Goal: Task Accomplishment & Management: Manage account settings

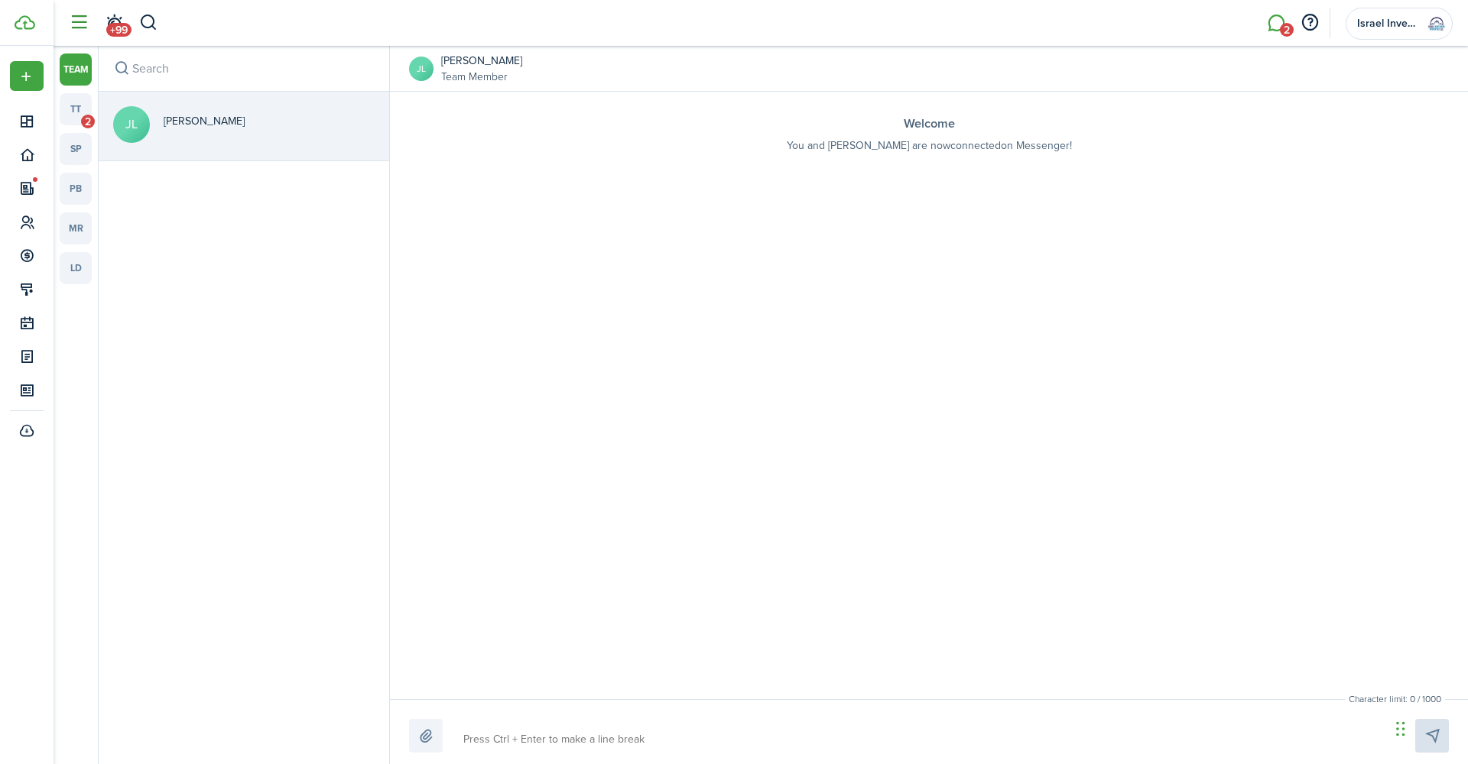
click at [80, 26] on button "button" at bounding box center [78, 22] width 29 height 29
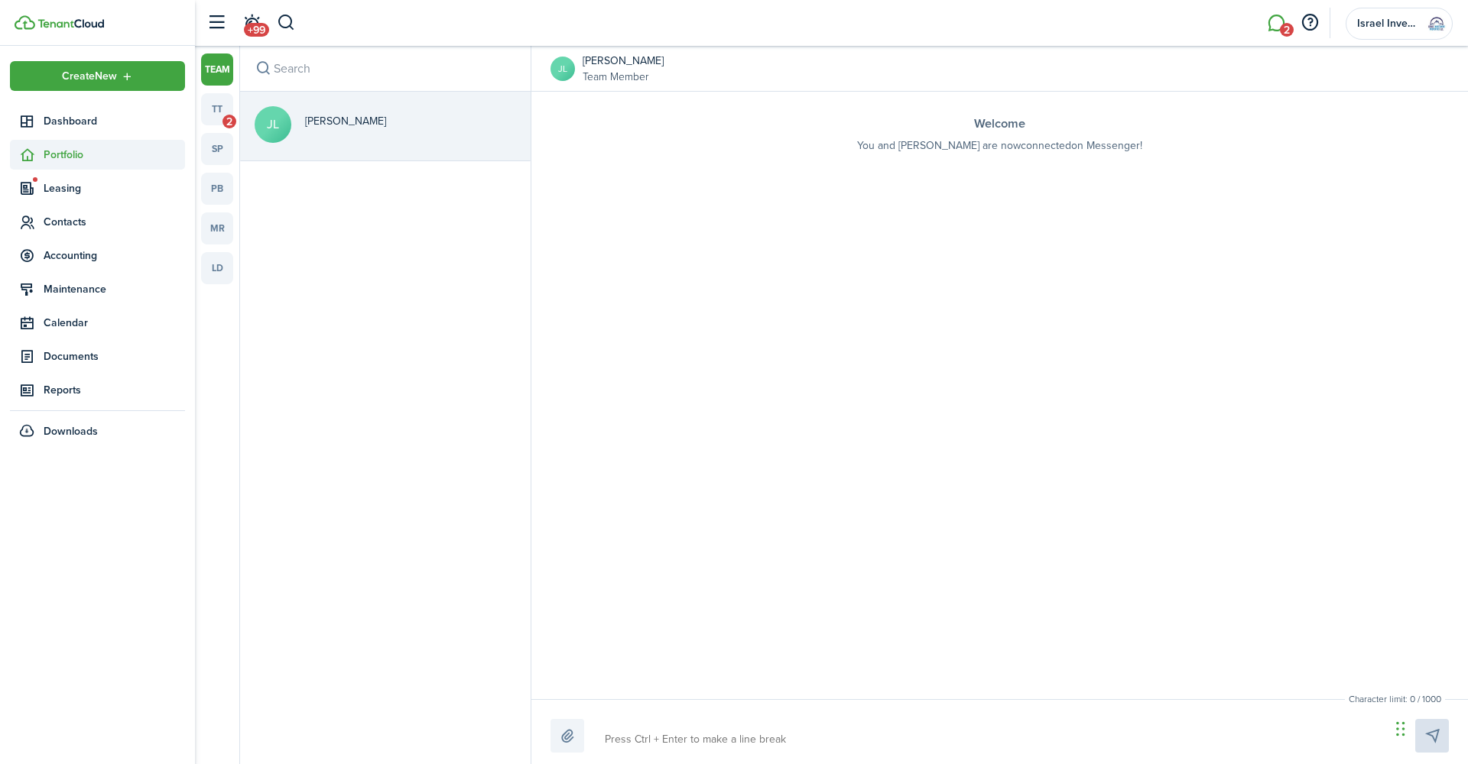
click at [73, 155] on span "Portfolio" at bounding box center [114, 155] width 141 height 16
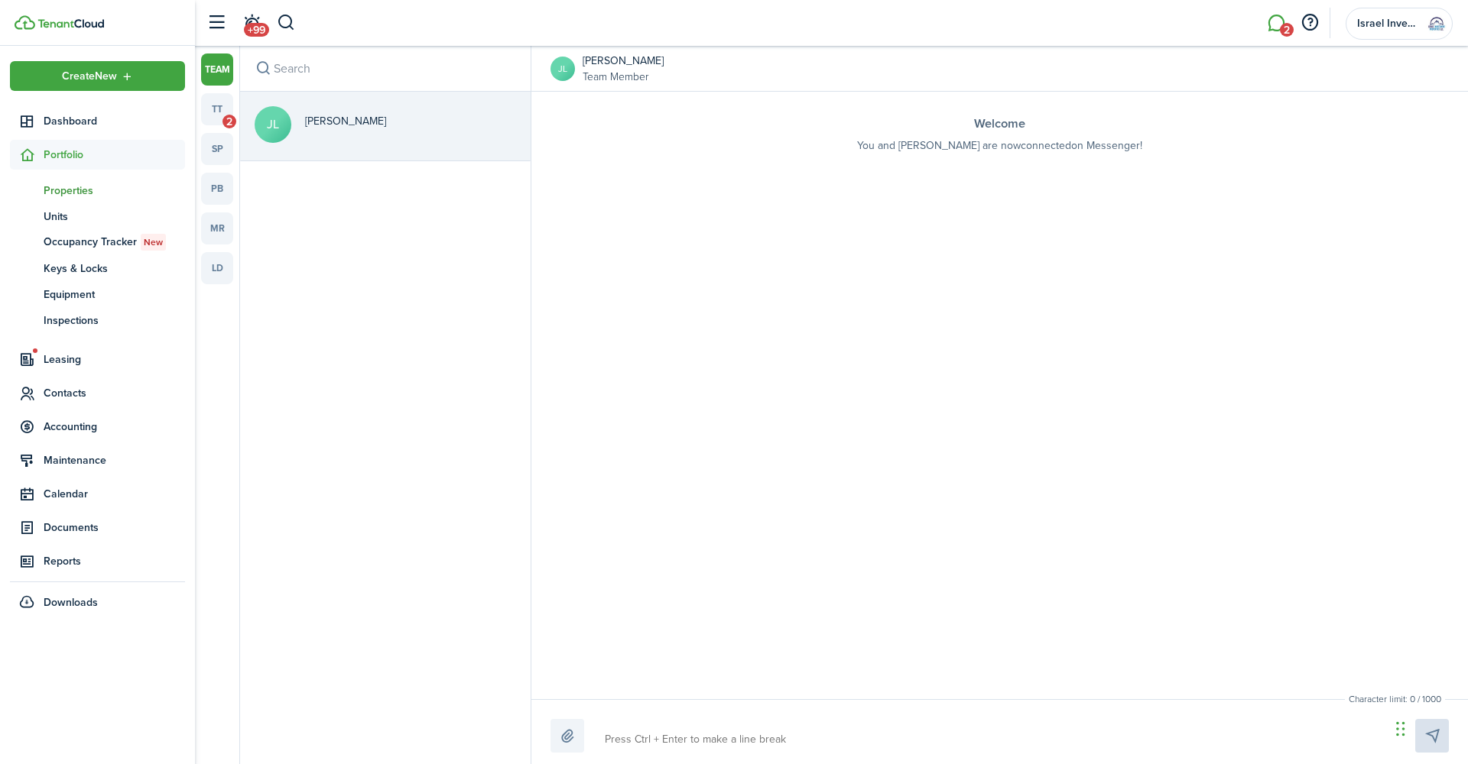
click at [76, 189] on span "Properties" at bounding box center [114, 191] width 141 height 16
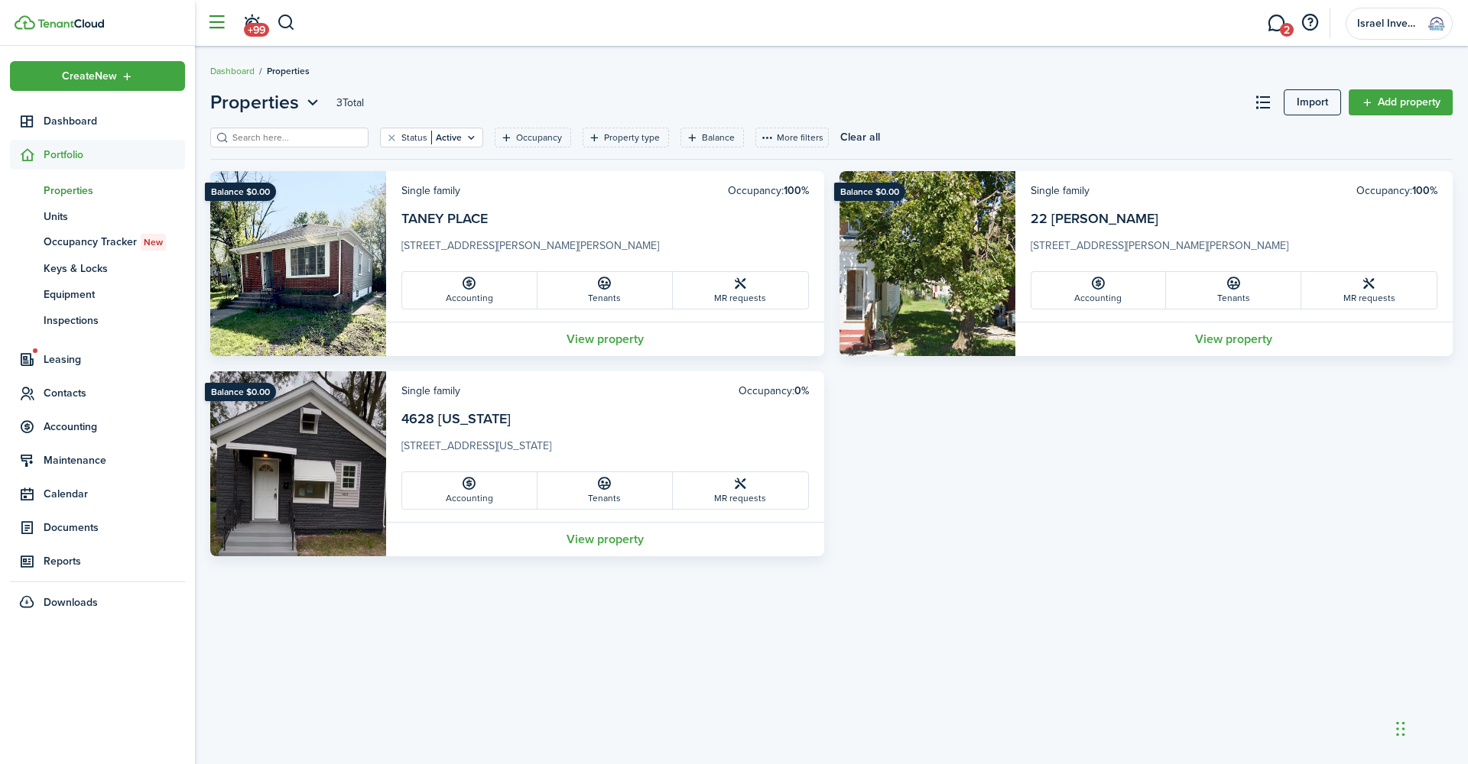
click at [212, 23] on button "button" at bounding box center [216, 22] width 29 height 29
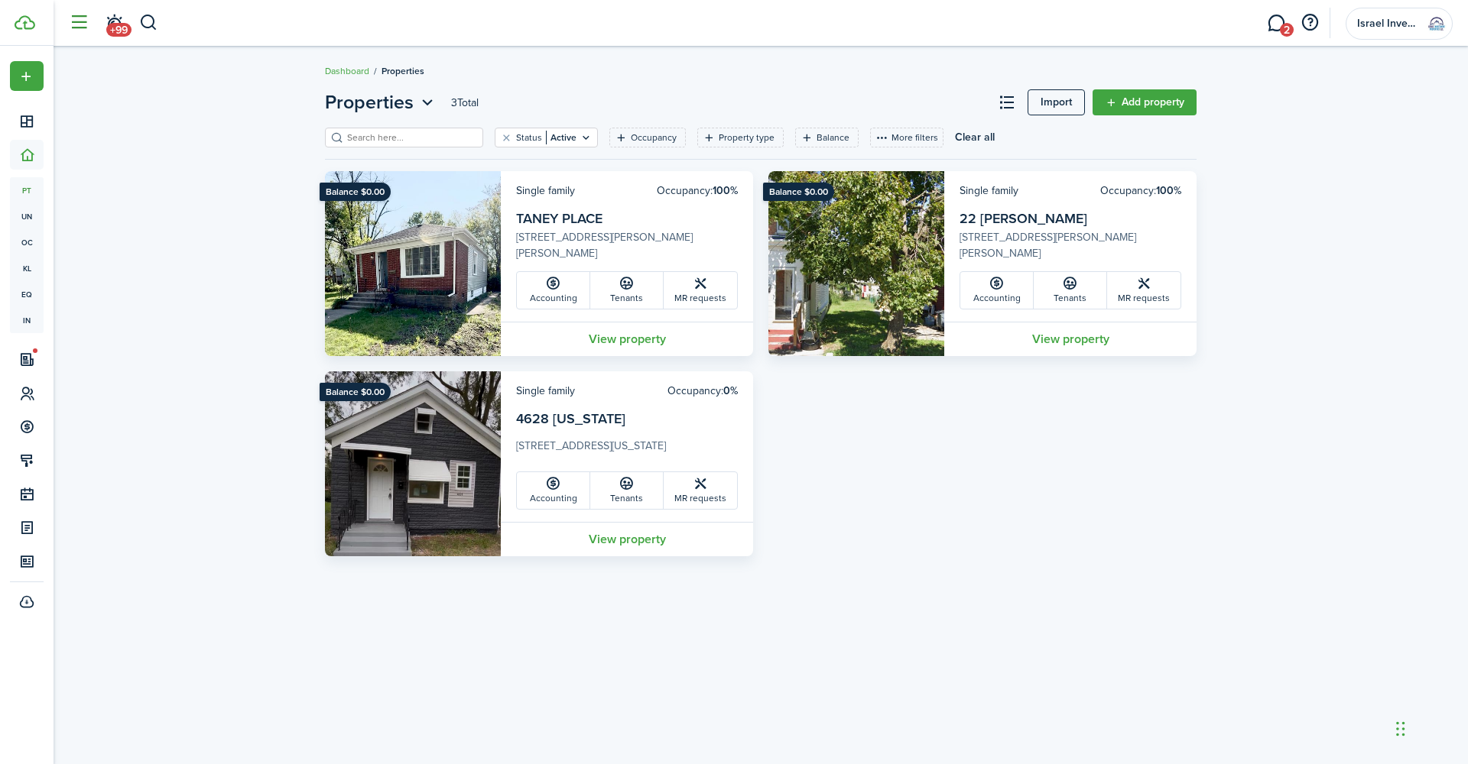
click at [212, 23] on header-wrapper "+99 2 Israel Investment Properties LLC." at bounding box center [756, 23] width 1391 height 46
click at [79, 28] on button "button" at bounding box center [78, 22] width 29 height 29
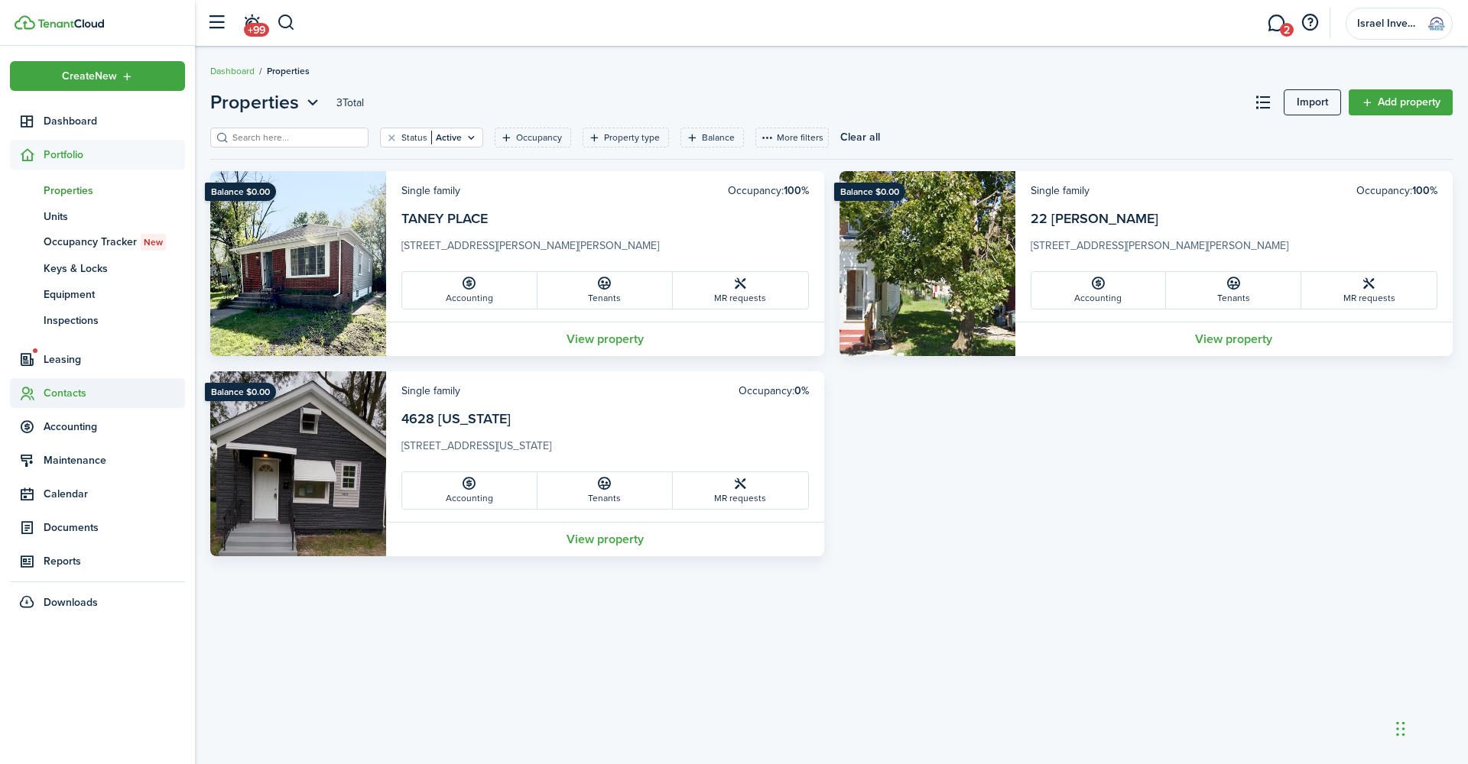
click at [63, 388] on span "Contacts" at bounding box center [114, 393] width 141 height 16
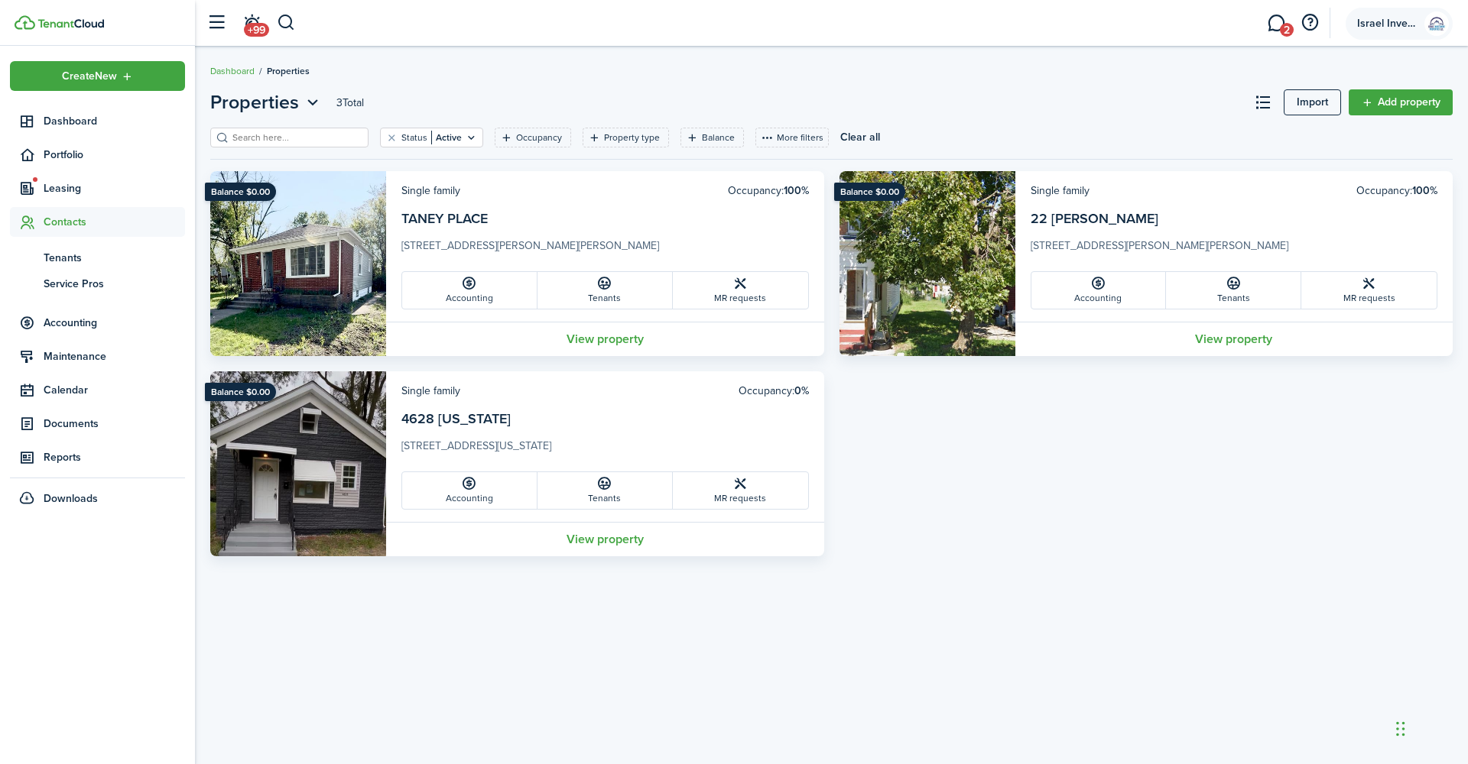
click at [1406, 16] on account-user-avatar "Israel Investment Properties LLC." at bounding box center [1398, 24] width 107 height 32
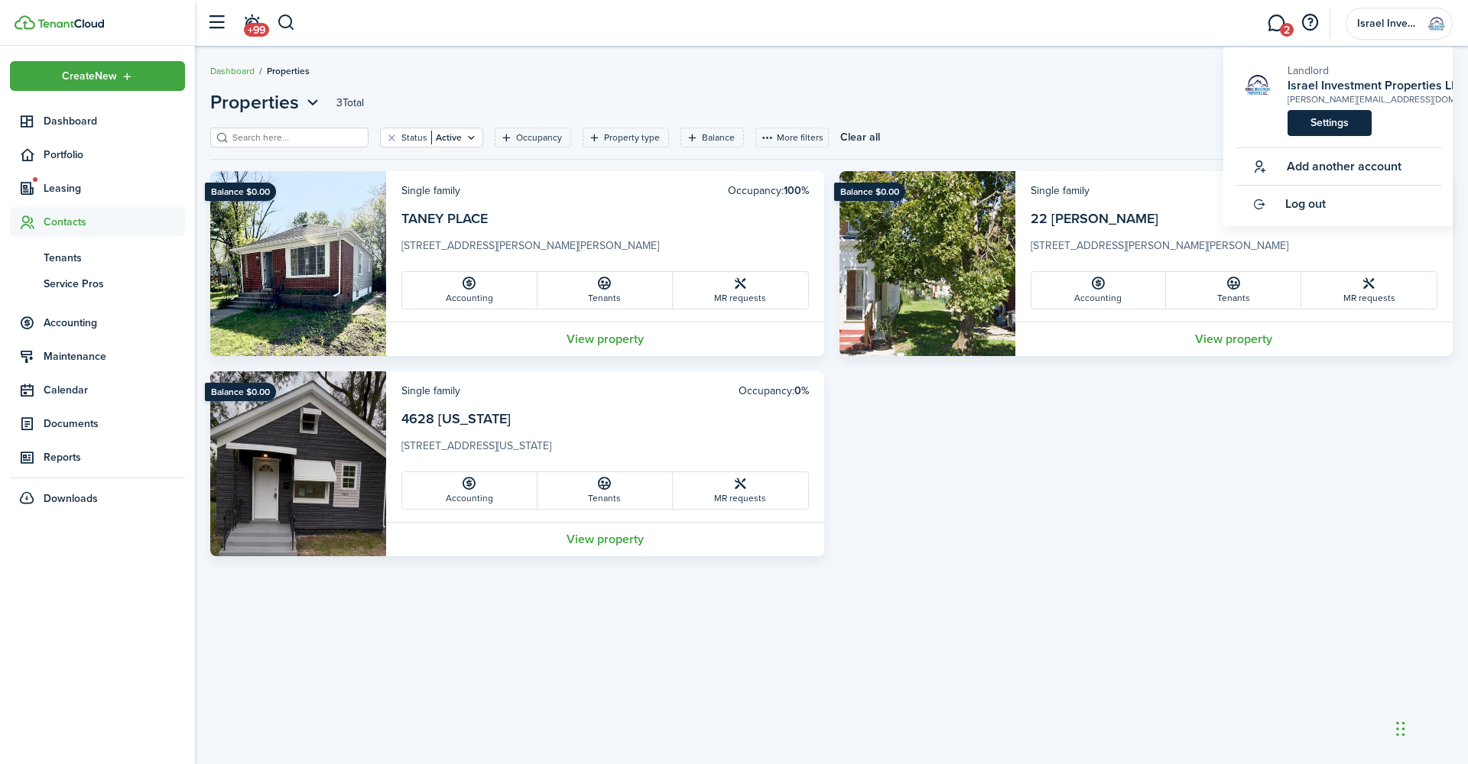
click at [1320, 136] on link "Settings" at bounding box center [1329, 123] width 84 height 26
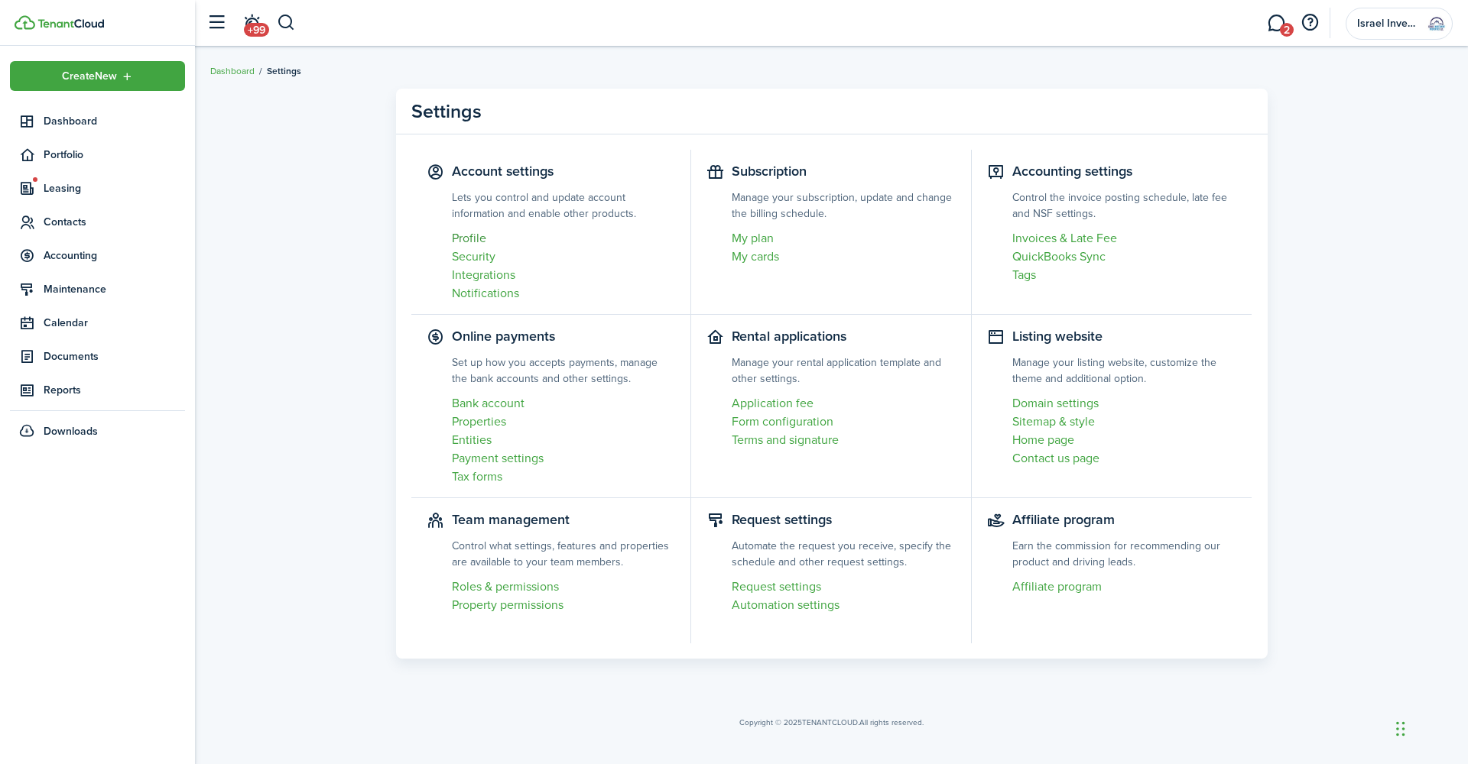
click at [469, 238] on link "Profile" at bounding box center [564, 238] width 224 height 18
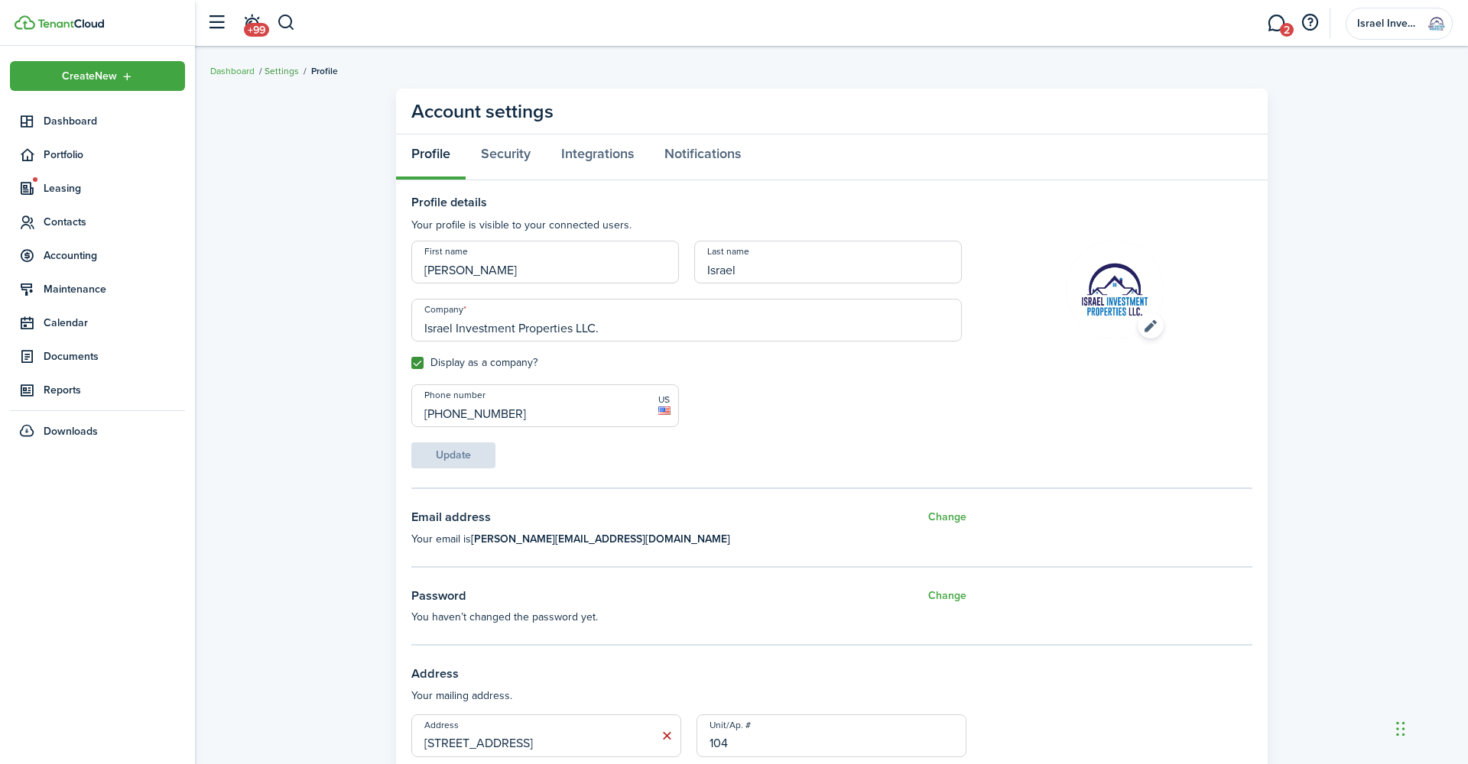
click at [287, 71] on link "Settings" at bounding box center [281, 71] width 34 height 14
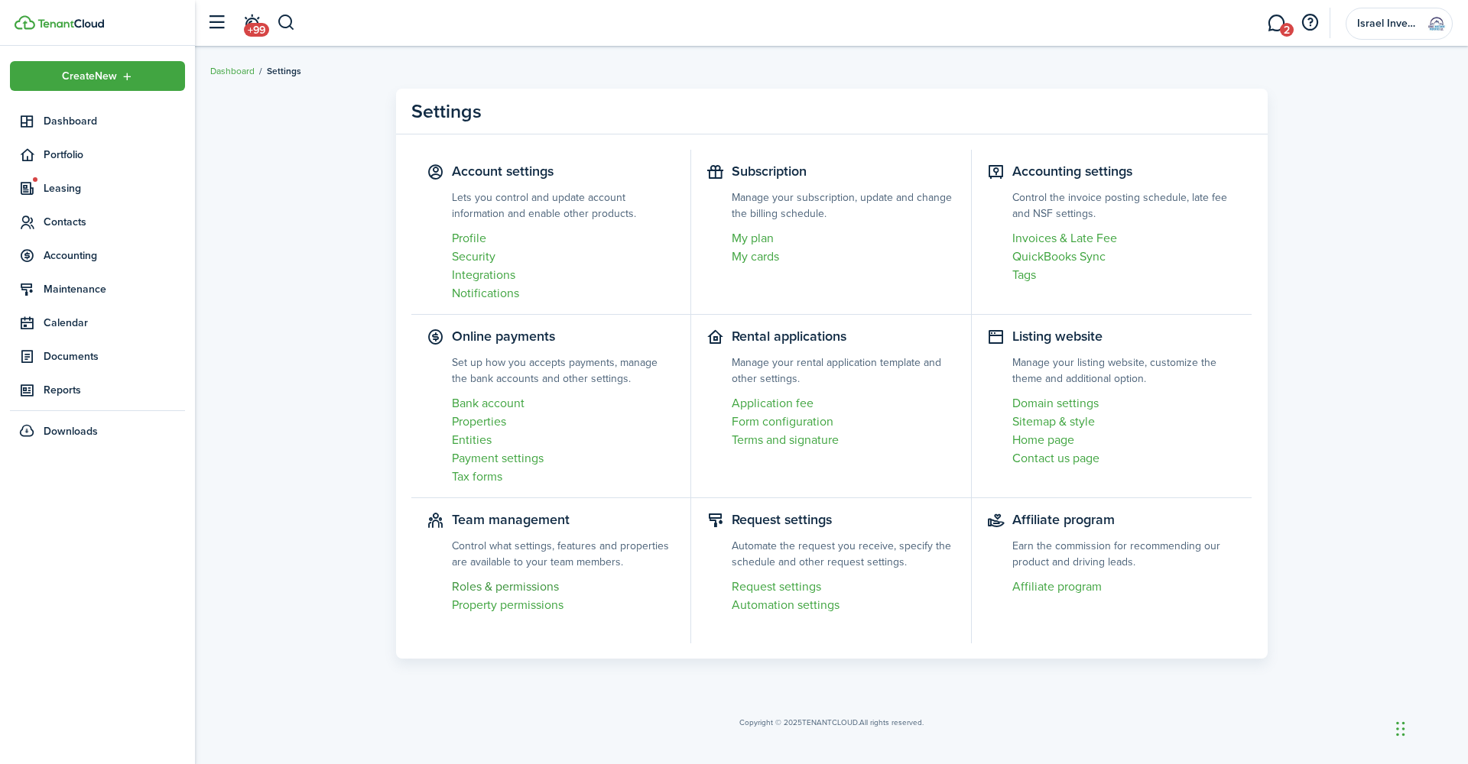
click at [503, 582] on link "Roles & permissions" at bounding box center [564, 587] width 224 height 18
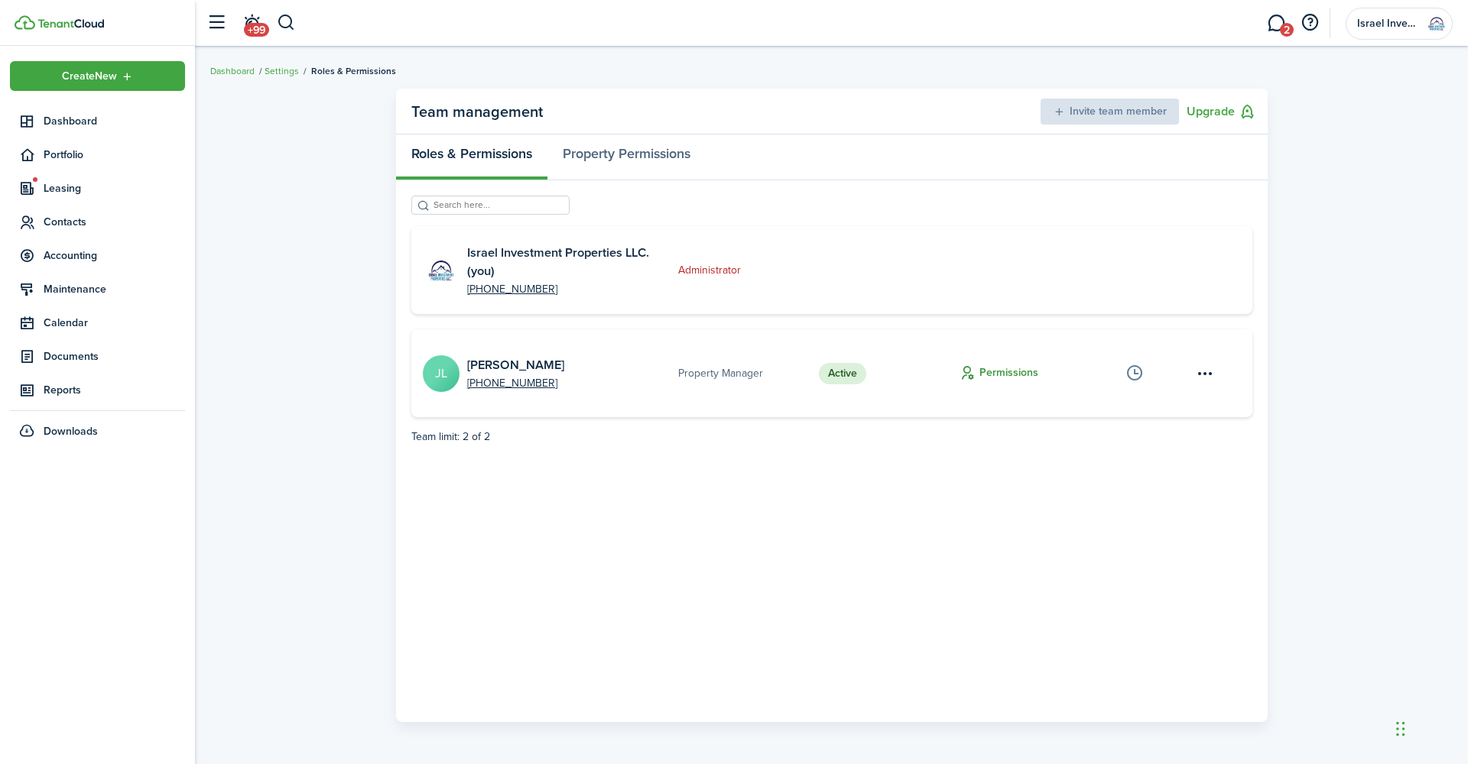
click at [998, 372] on button "Permissions" at bounding box center [998, 374] width 79 height 18
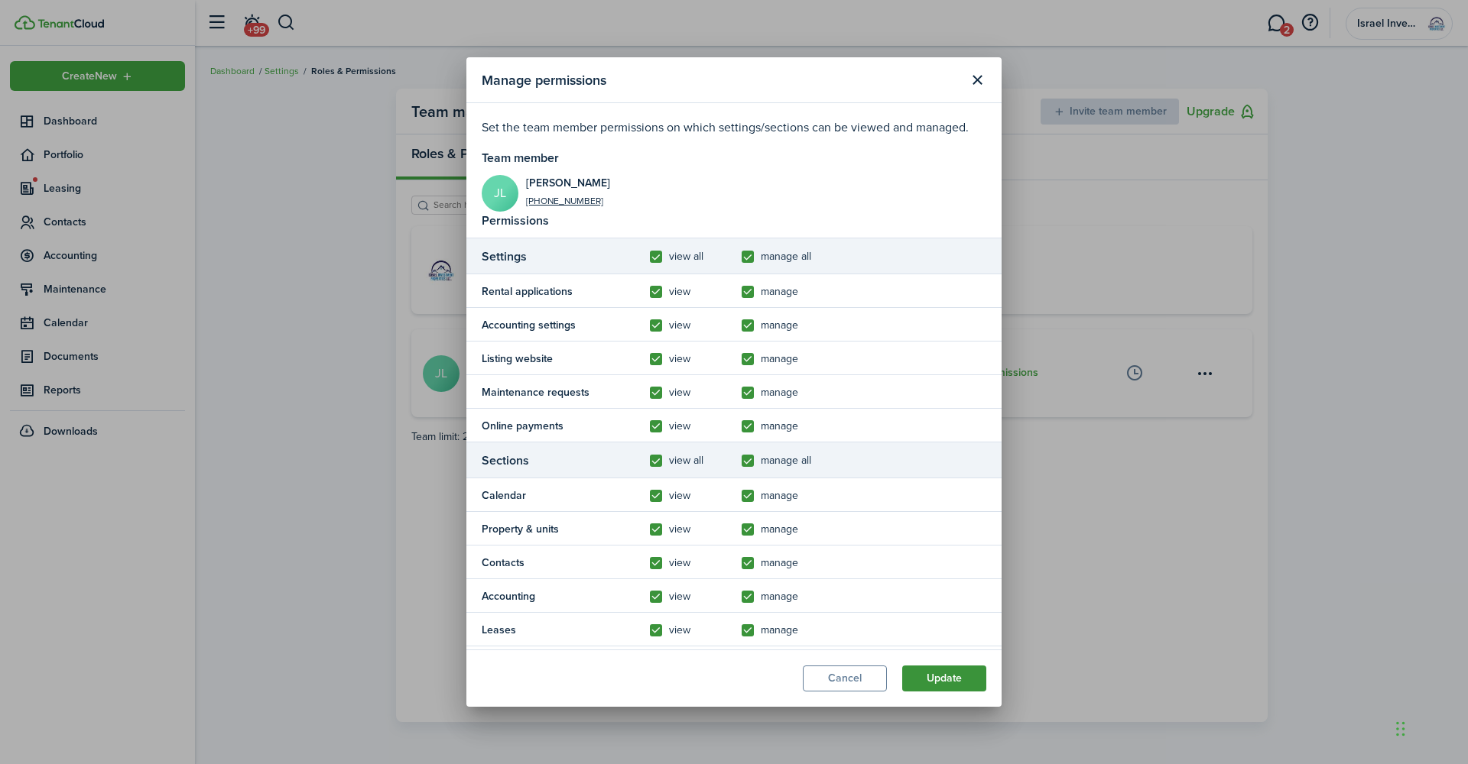
click at [971, 683] on button "Update" at bounding box center [944, 679] width 84 height 26
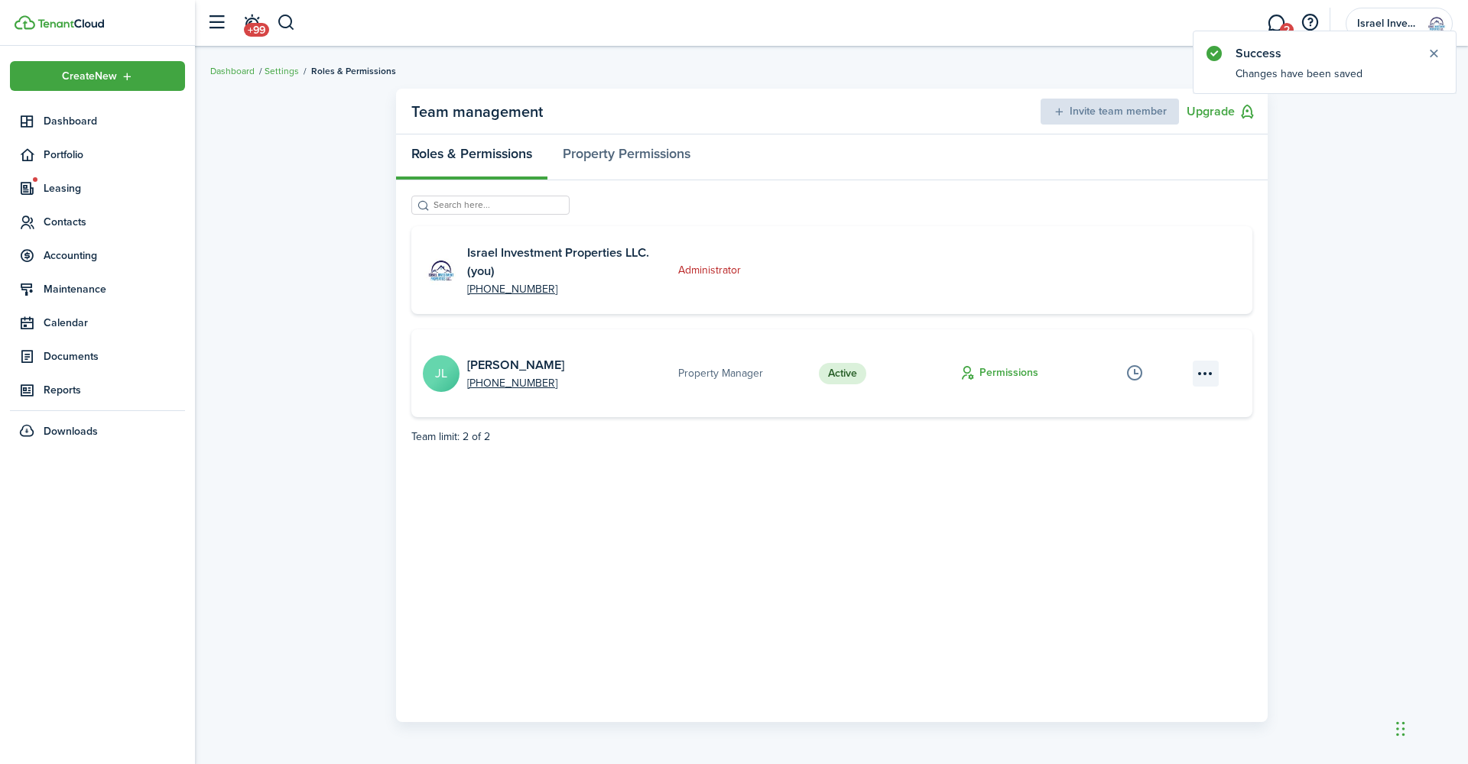
click at [1210, 375] on menu-btn-icon "Open menu" at bounding box center [1206, 374] width 26 height 26
click at [86, 119] on span "Dashboard" at bounding box center [114, 121] width 141 height 16
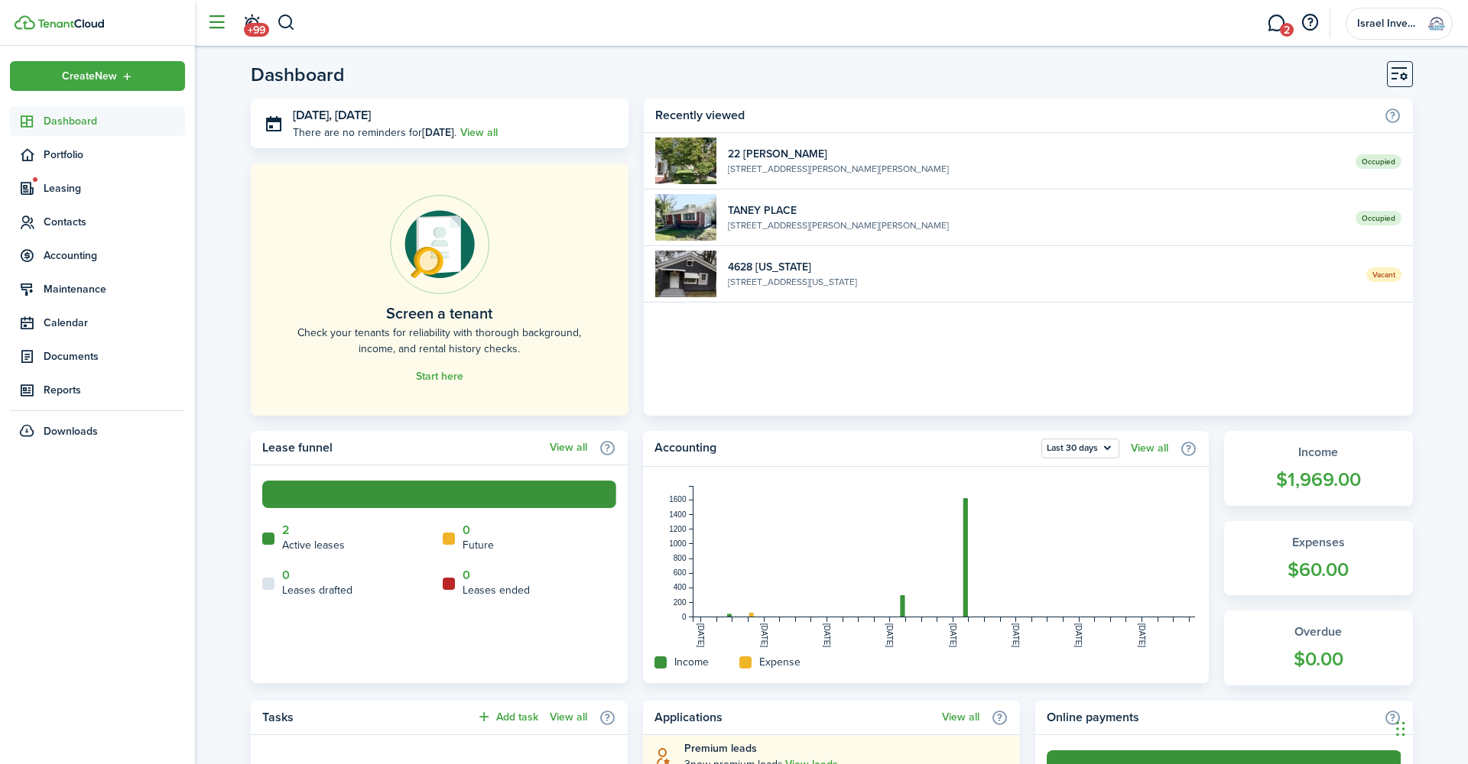
click at [217, 24] on button "button" at bounding box center [216, 22] width 29 height 29
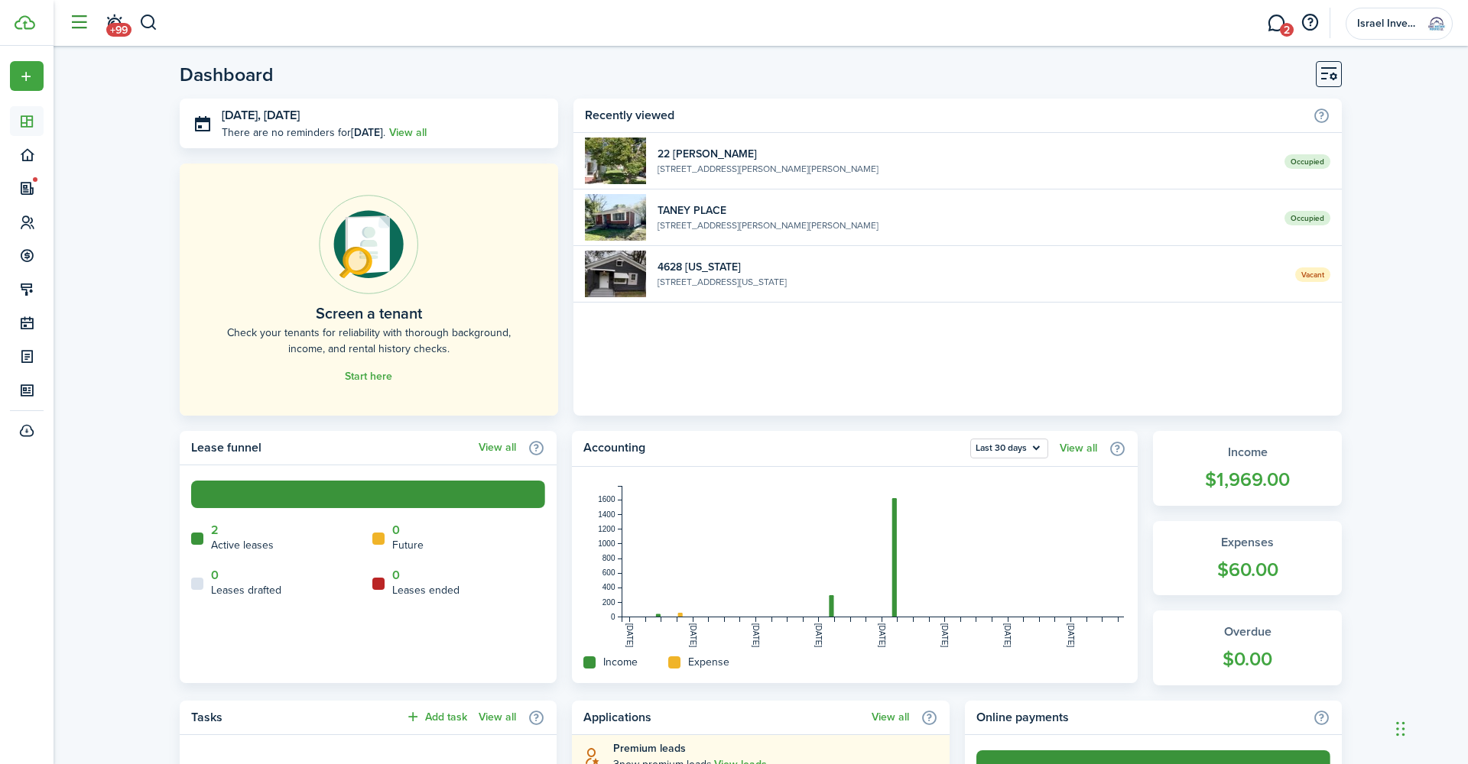
click at [88, 25] on button "button" at bounding box center [78, 22] width 29 height 29
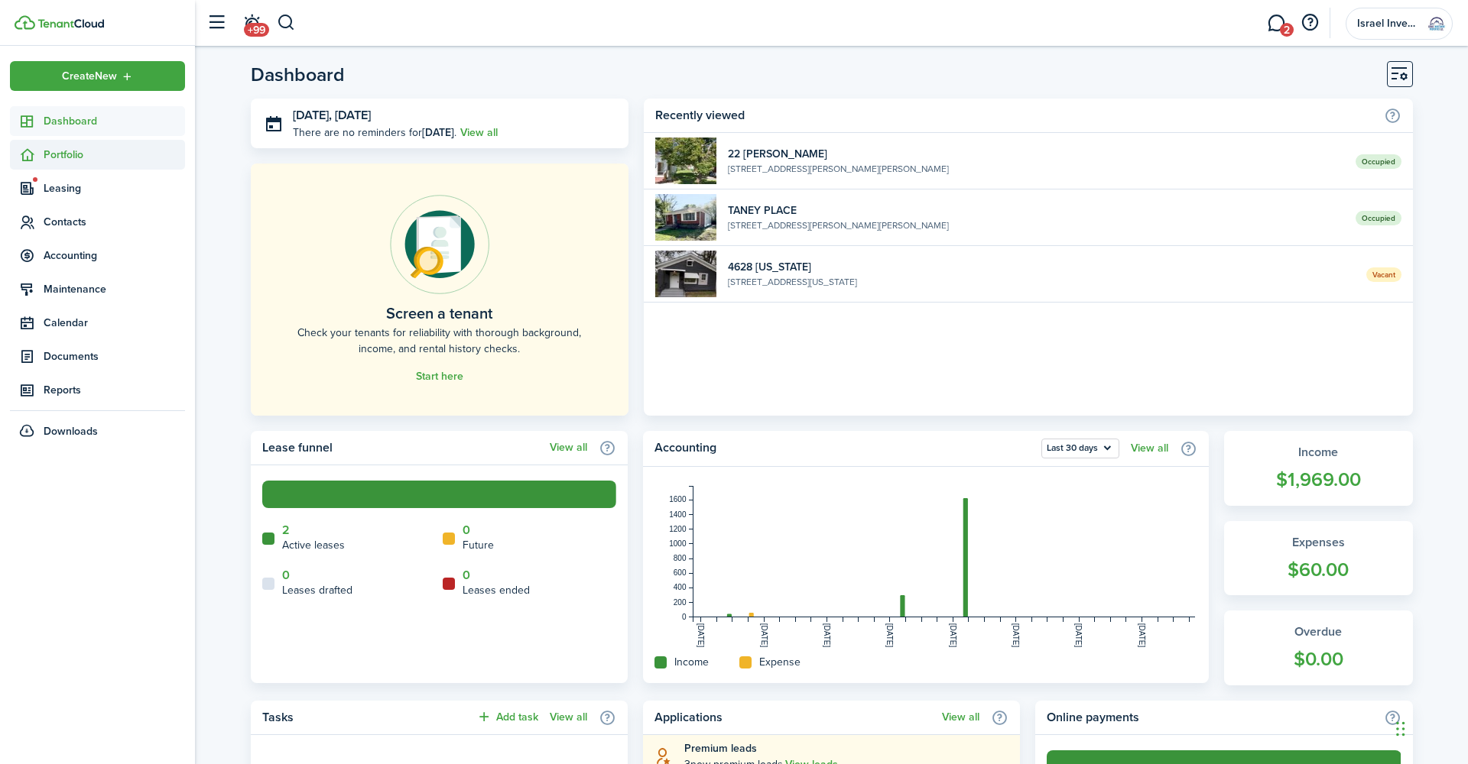
click at [63, 154] on span "Portfolio" at bounding box center [114, 155] width 141 height 16
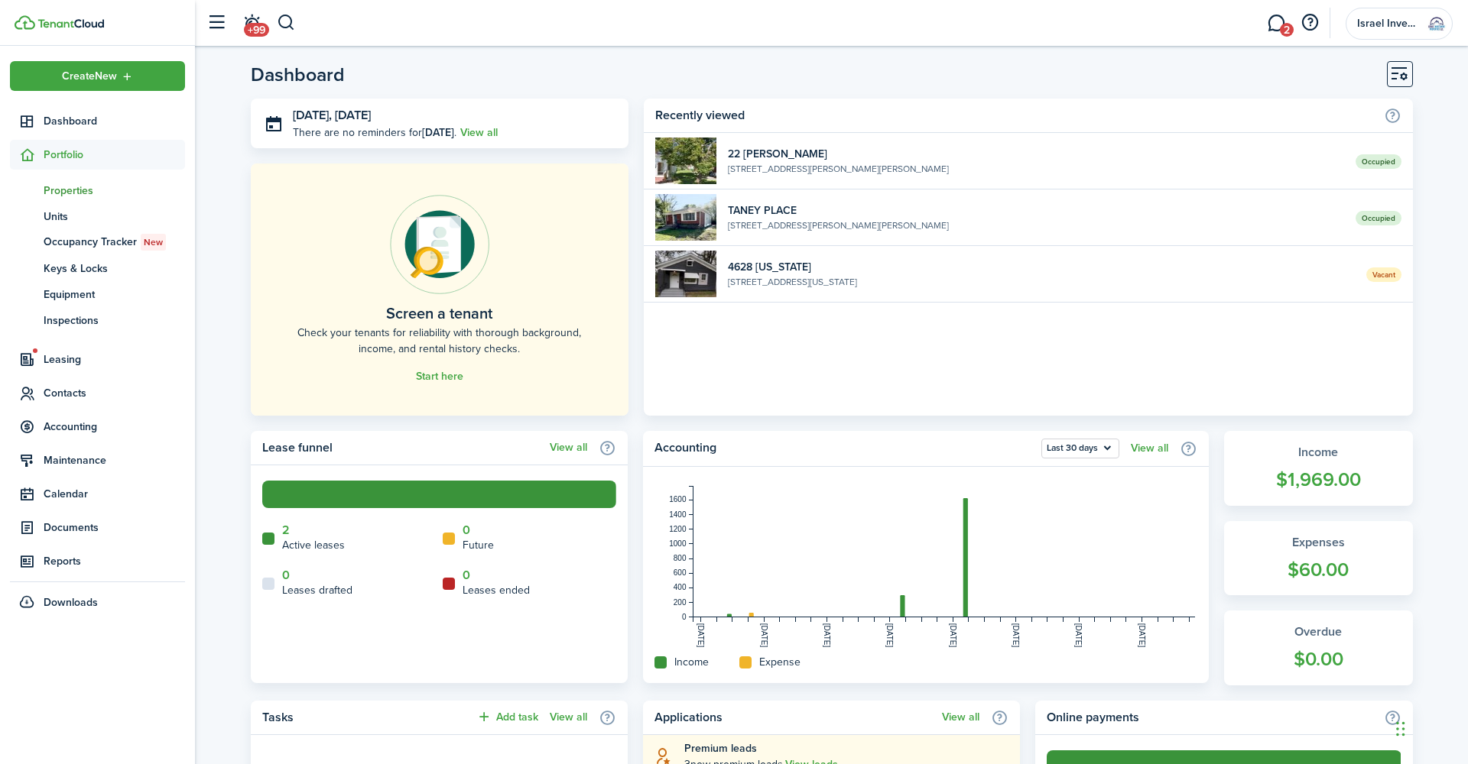
click at [89, 190] on span "Properties" at bounding box center [114, 191] width 141 height 16
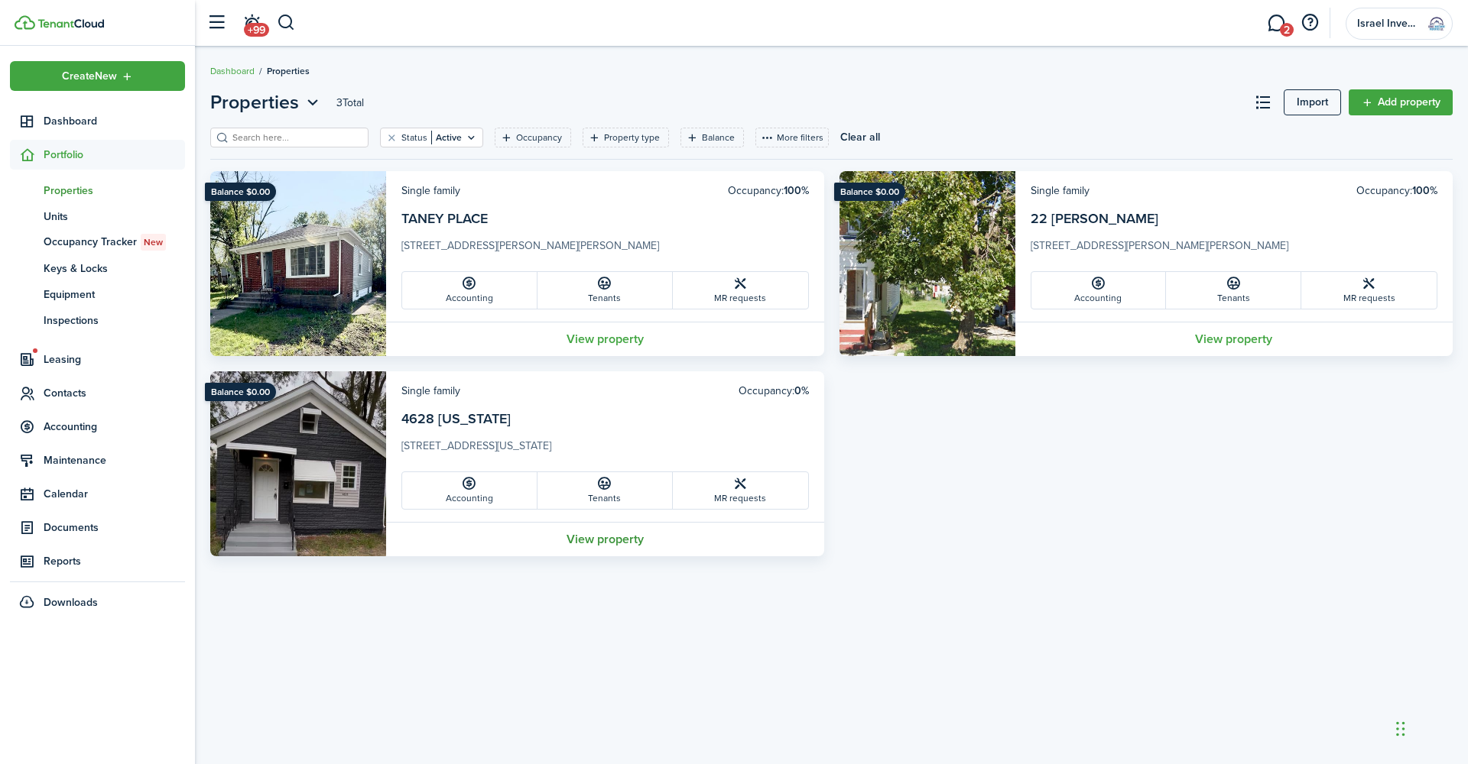
click at [602, 537] on link "View property" at bounding box center [605, 539] width 438 height 34
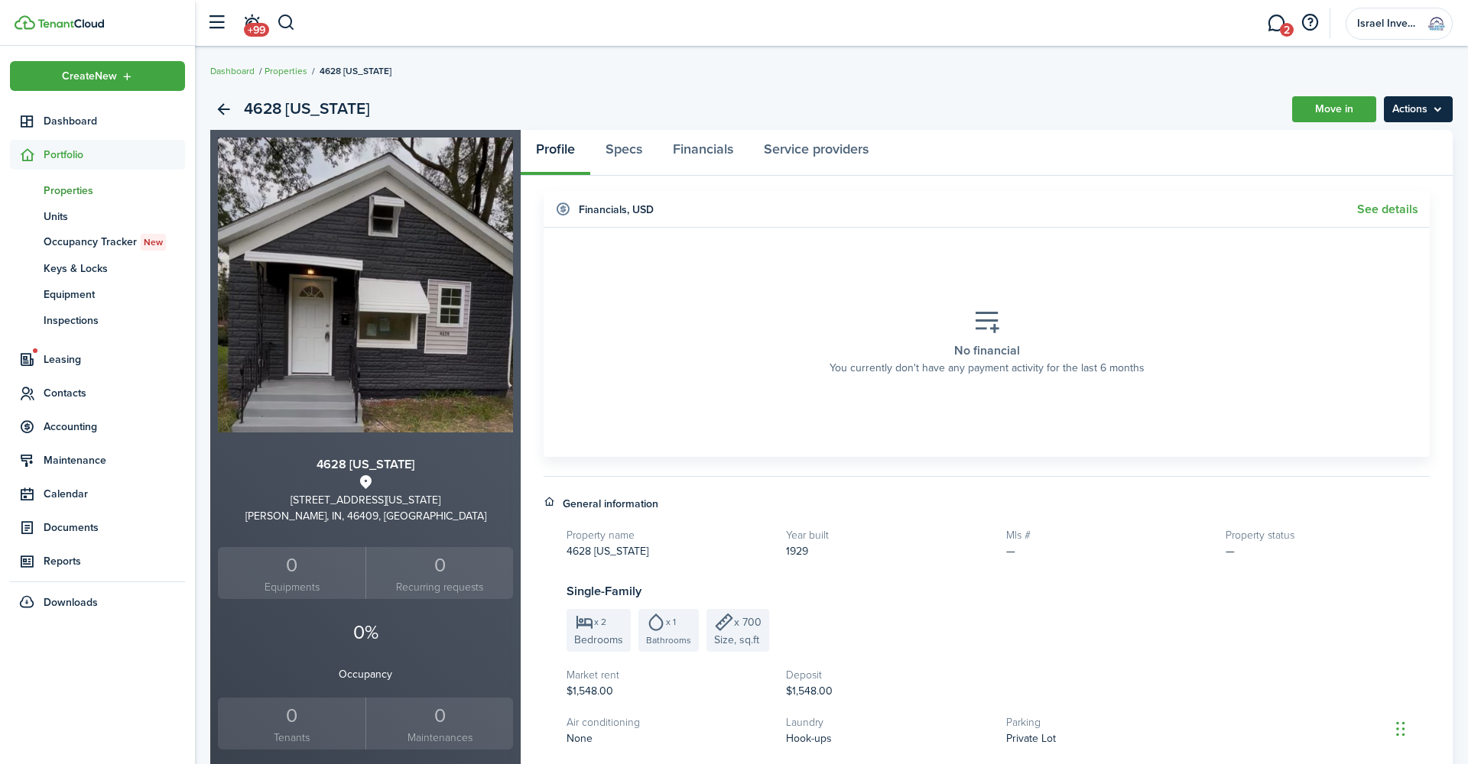
click at [1432, 110] on menu-btn "Actions" at bounding box center [1418, 109] width 69 height 26
click at [1110, 102] on div "4628 [US_STATE] Move in Actions" at bounding box center [831, 109] width 1242 height 41
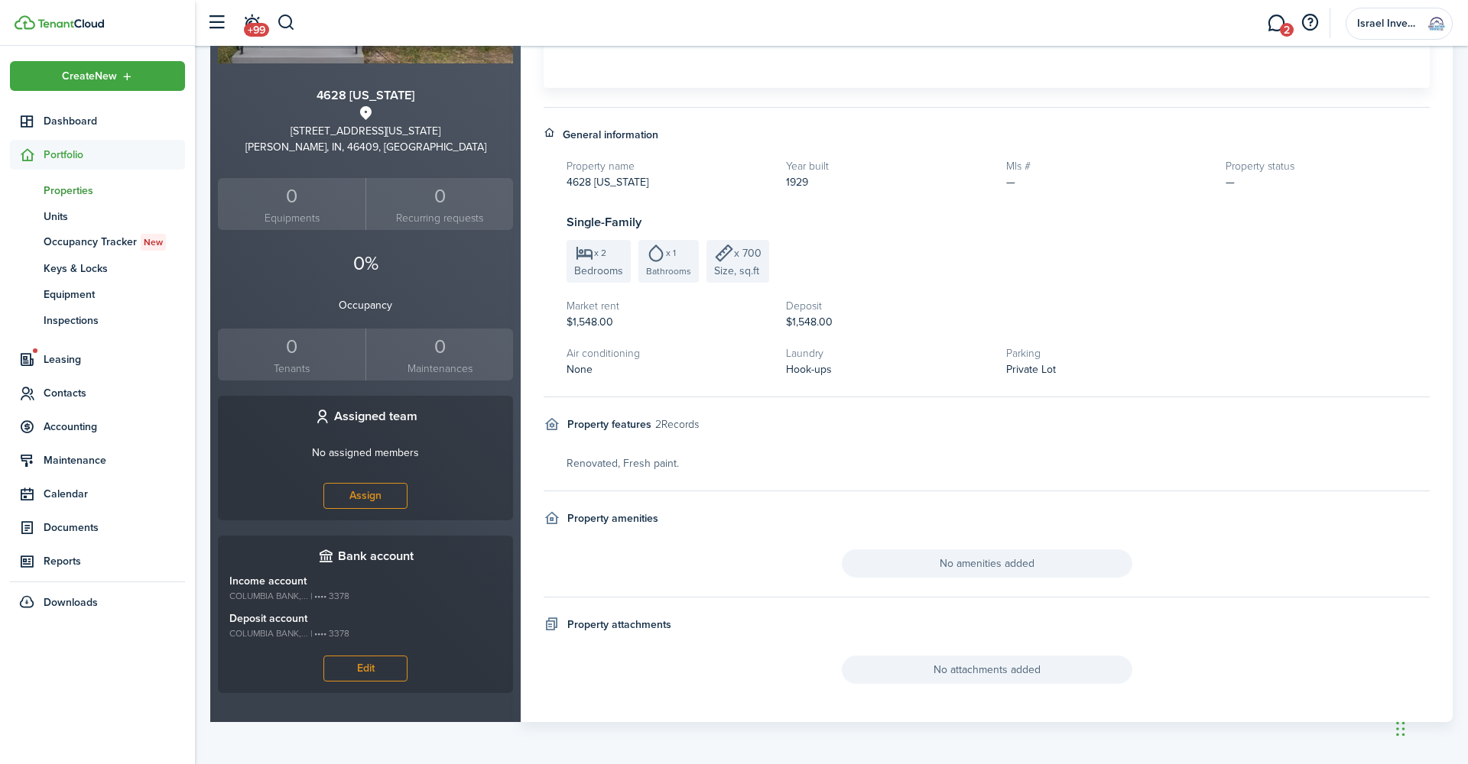
scroll to position [368, 0]
click at [373, 501] on button "Assign" at bounding box center [365, 497] width 84 height 26
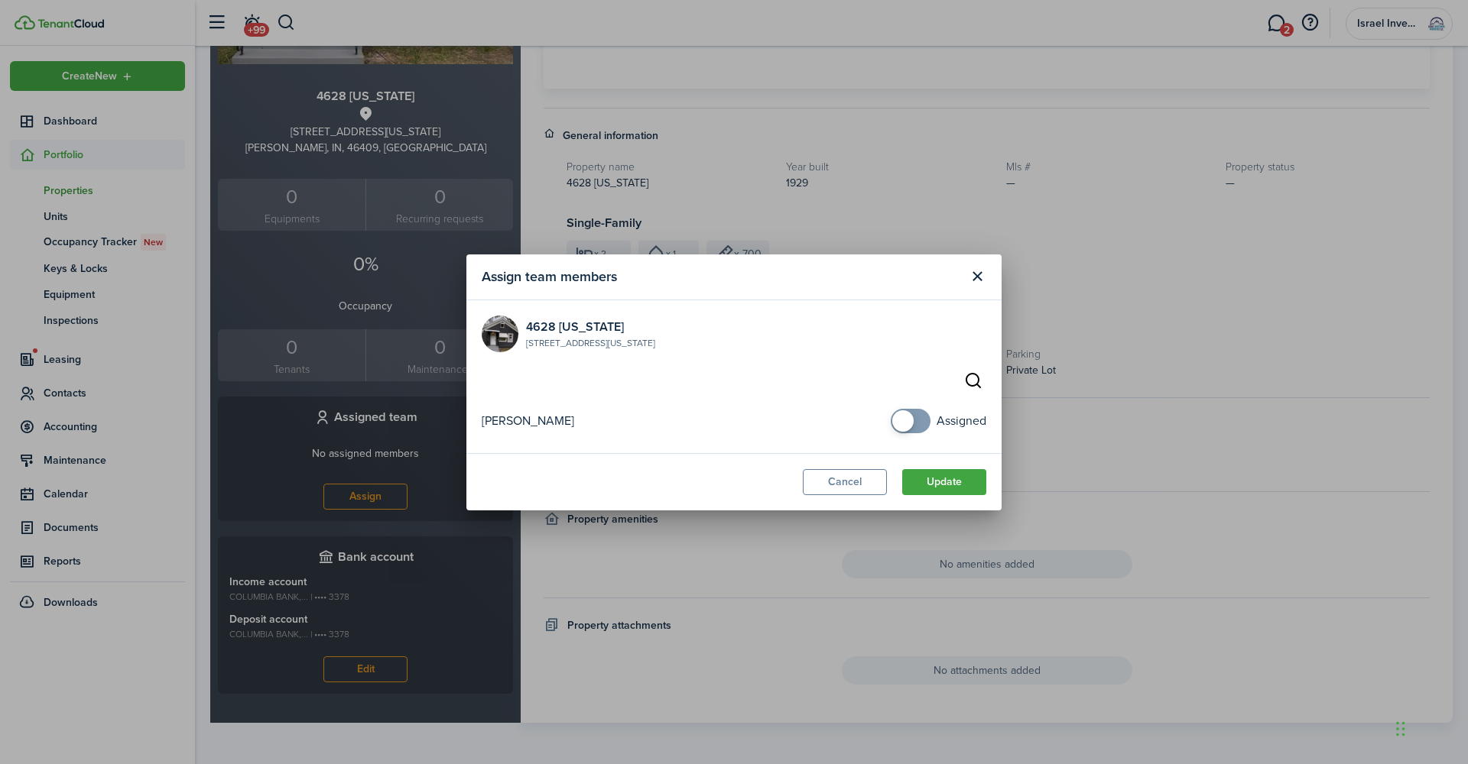
checkbox input "true"
click at [898, 425] on span at bounding box center [902, 420] width 21 height 21
click at [949, 482] on button "Update" at bounding box center [944, 482] width 84 height 26
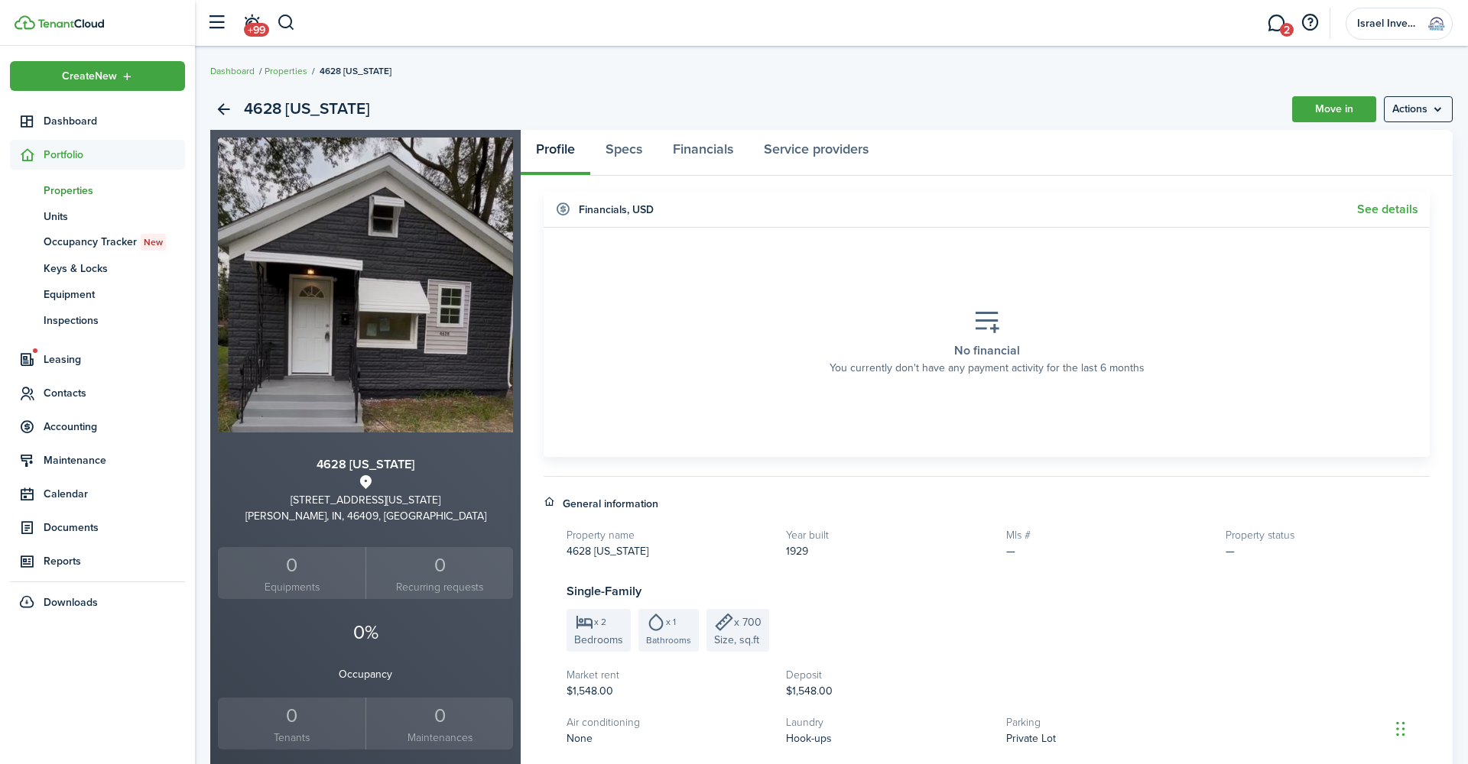
scroll to position [0, 0]
click at [684, 149] on link "Financials" at bounding box center [702, 153] width 91 height 46
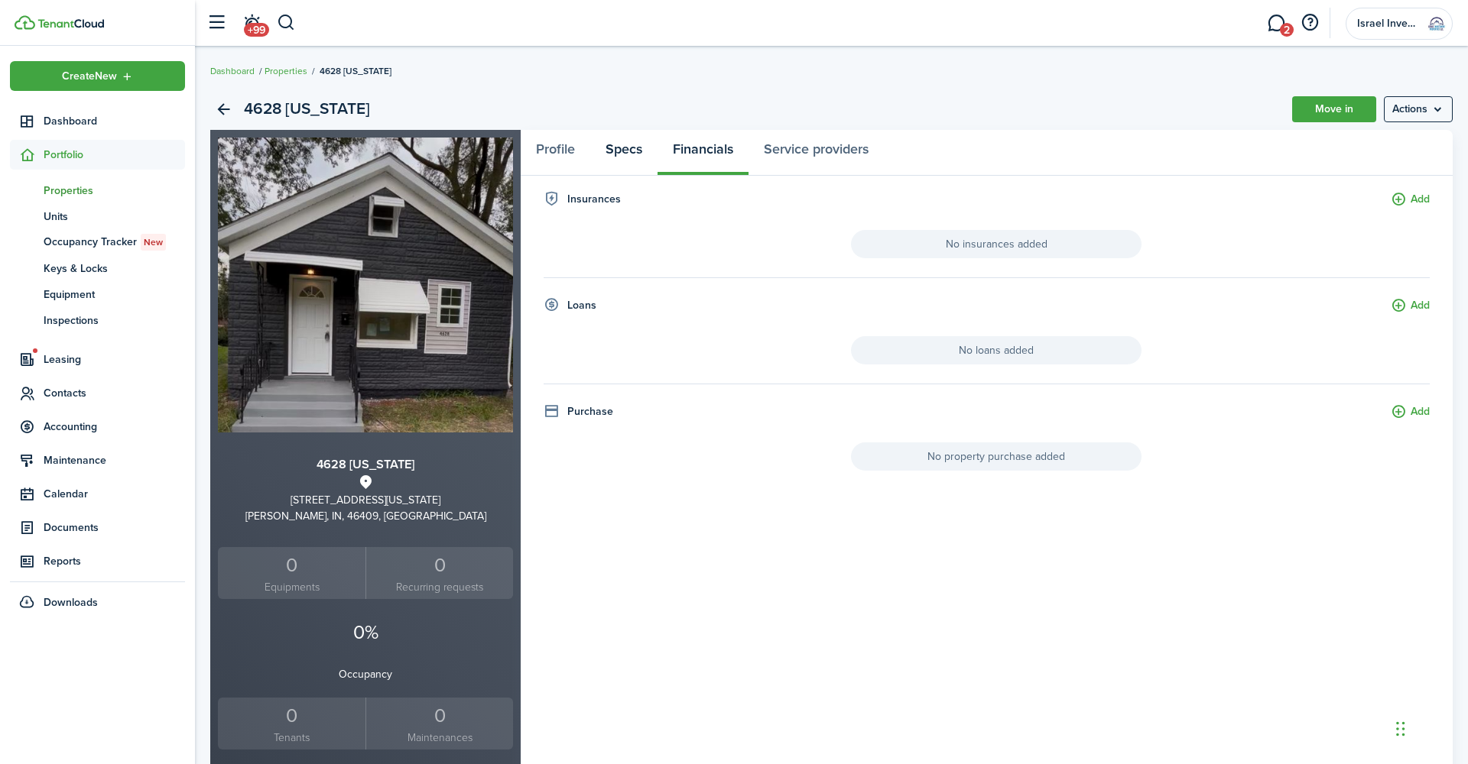
click at [628, 152] on link "Specs" at bounding box center [623, 153] width 67 height 46
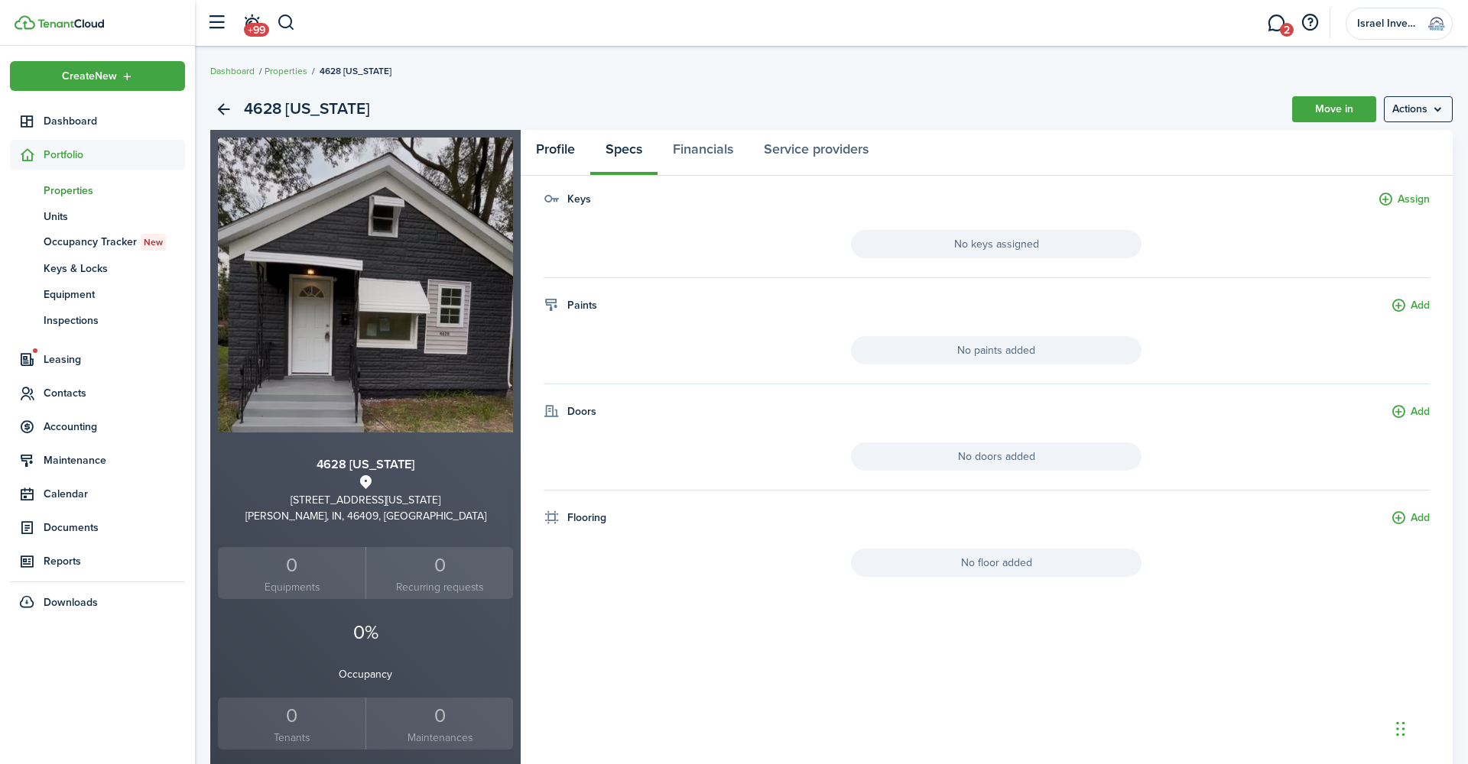
click at [556, 151] on link "Profile" at bounding box center [556, 153] width 70 height 46
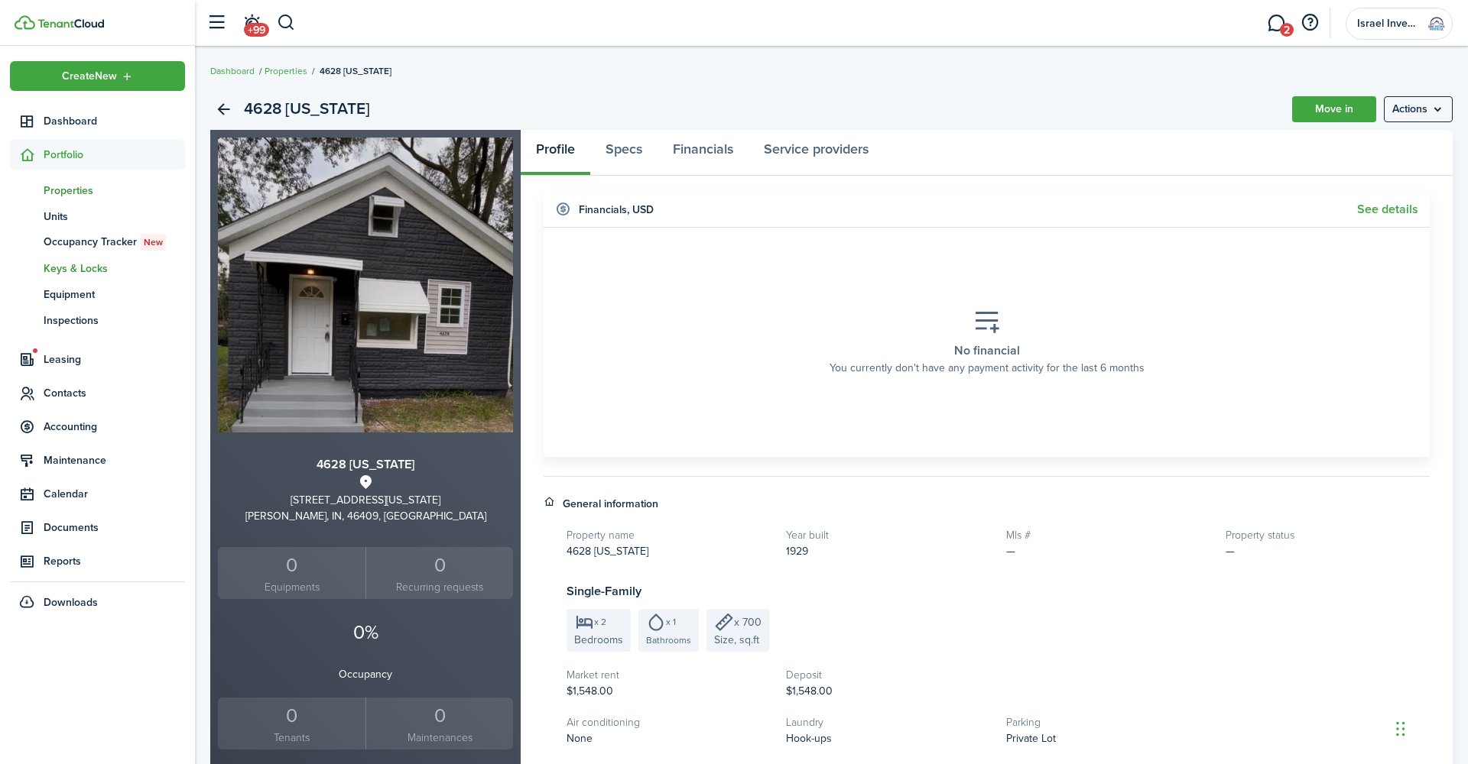
scroll to position [0, 1]
click at [63, 355] on span "Leasing" at bounding box center [114, 360] width 141 height 16
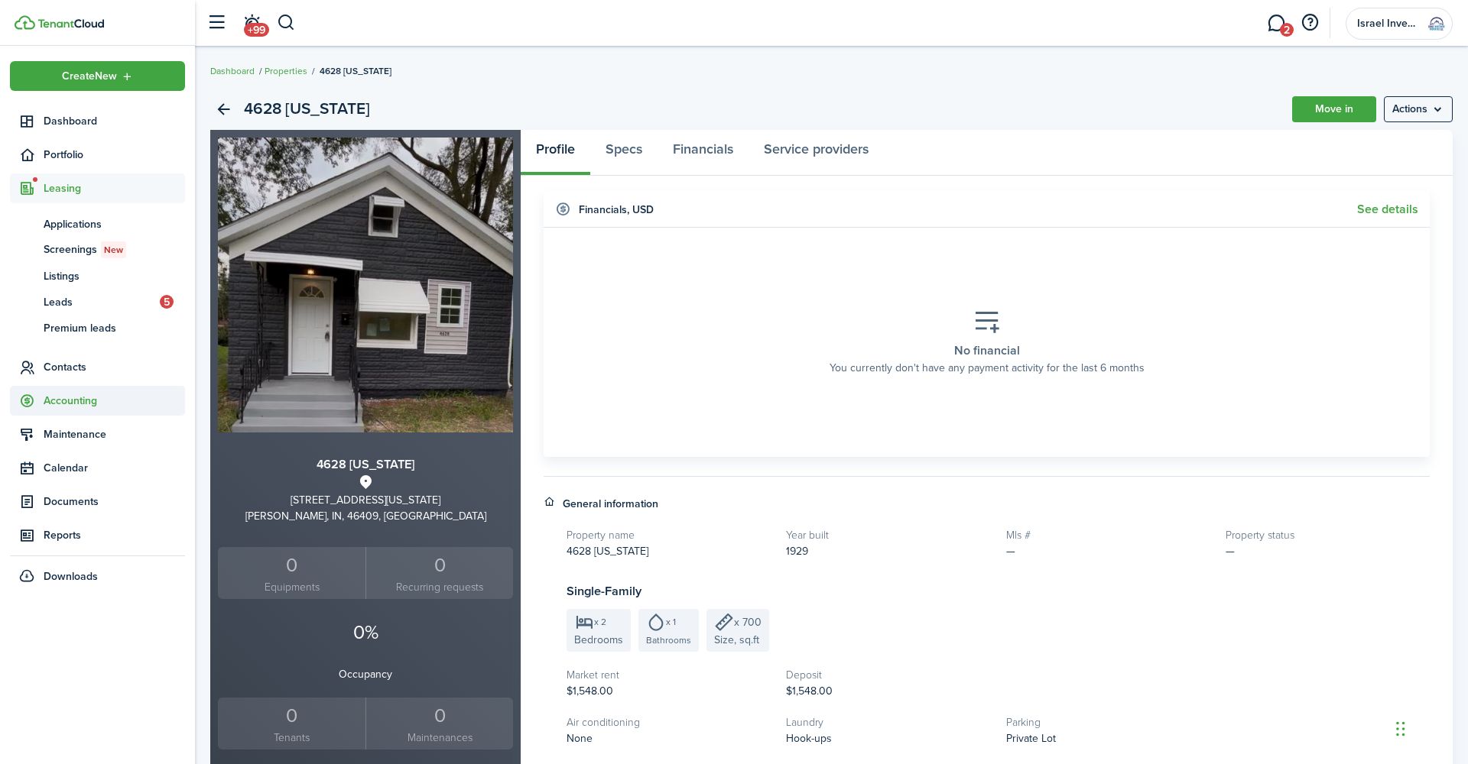
scroll to position [0, 0]
click at [68, 275] on span "Listings" at bounding box center [114, 276] width 141 height 16
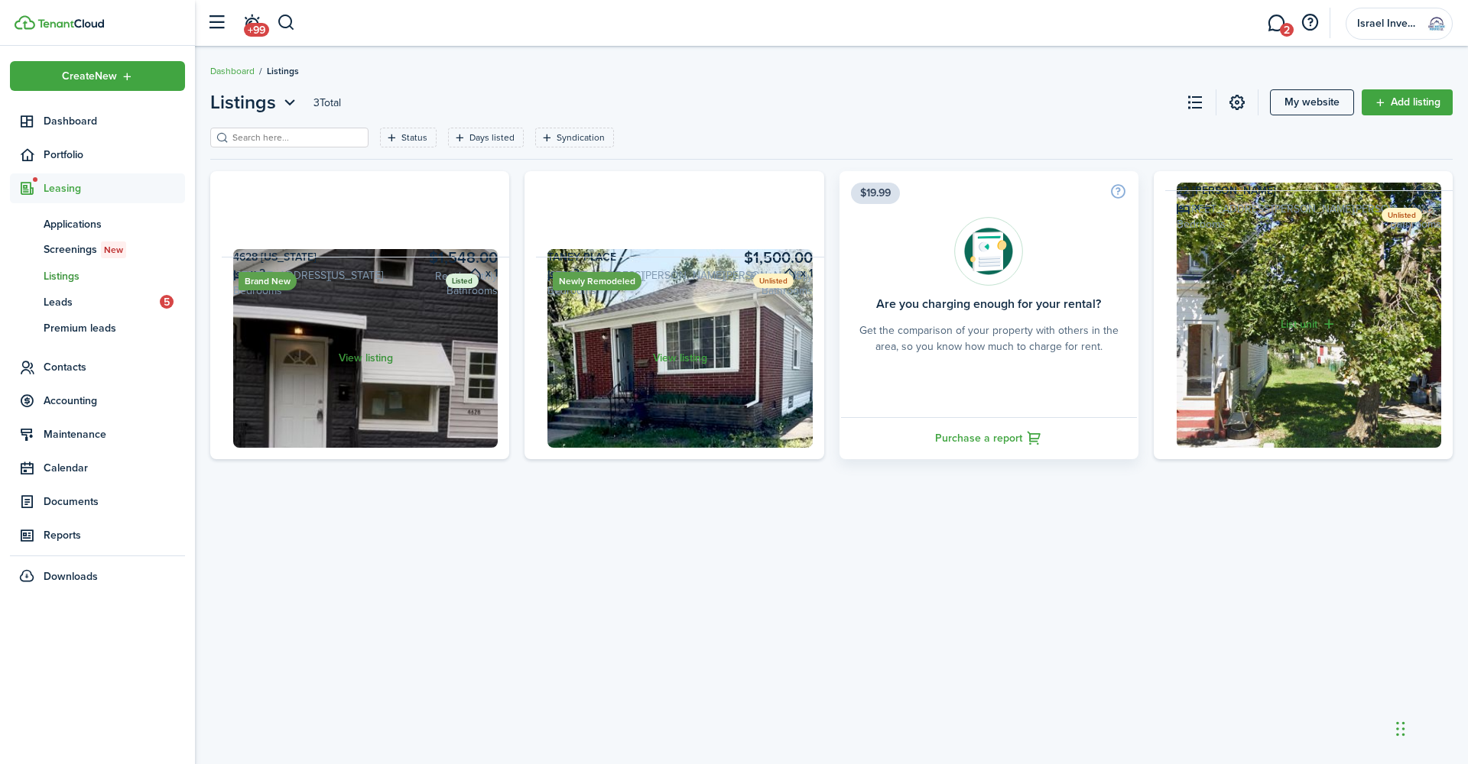
click at [370, 428] on link "View listing" at bounding box center [365, 358] width 287 height 203
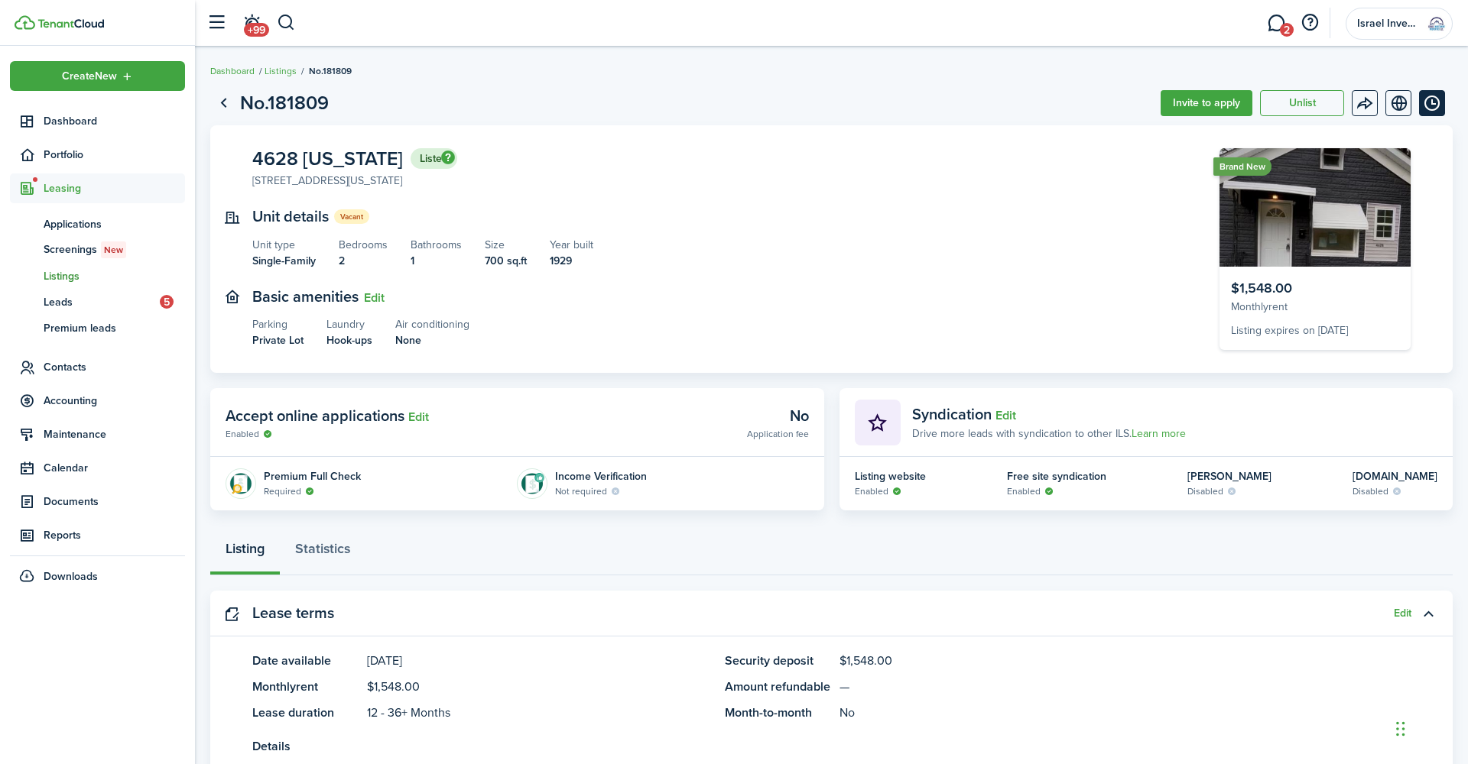
click at [1432, 106] on button "Timeline" at bounding box center [1432, 103] width 26 height 26
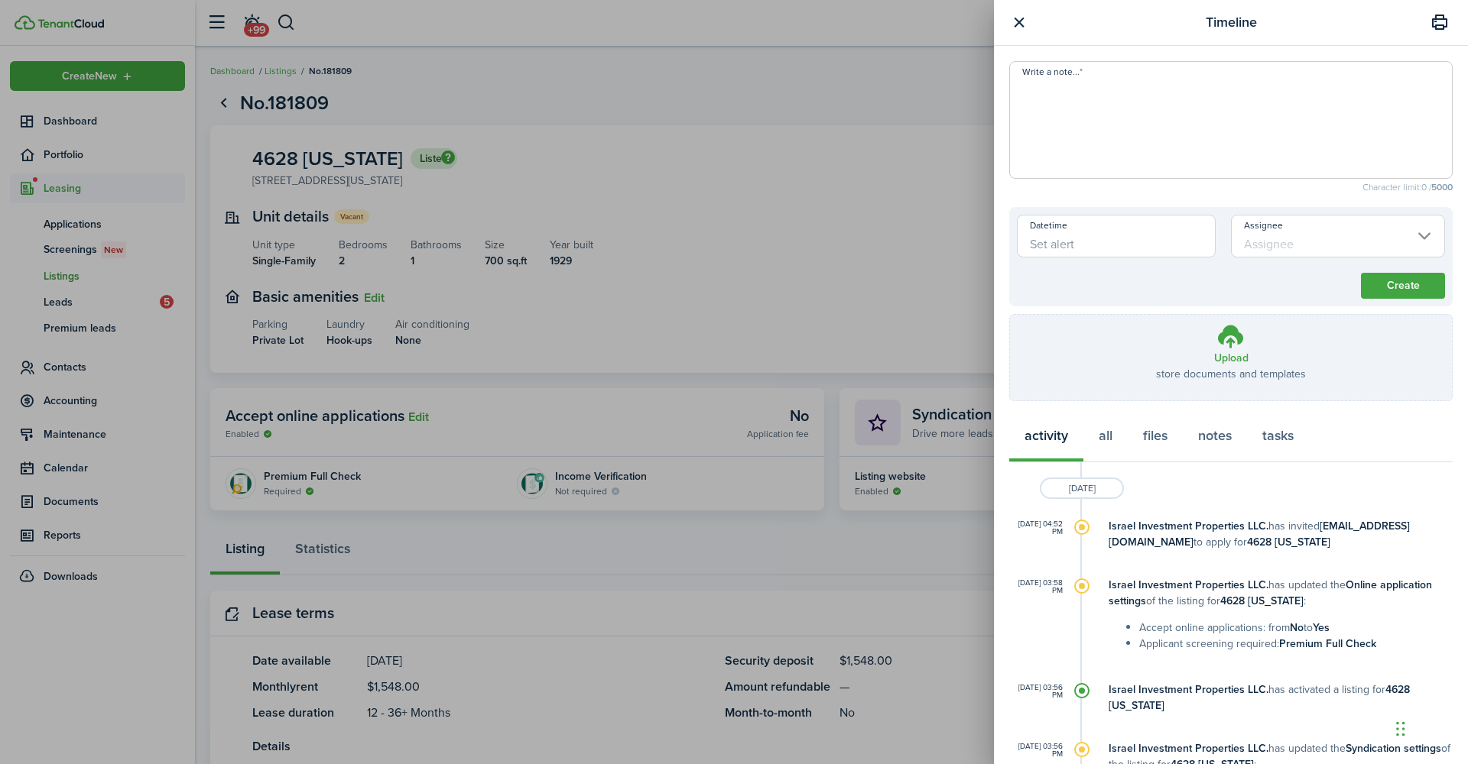
click at [1015, 25] on button "button" at bounding box center [1018, 22] width 19 height 19
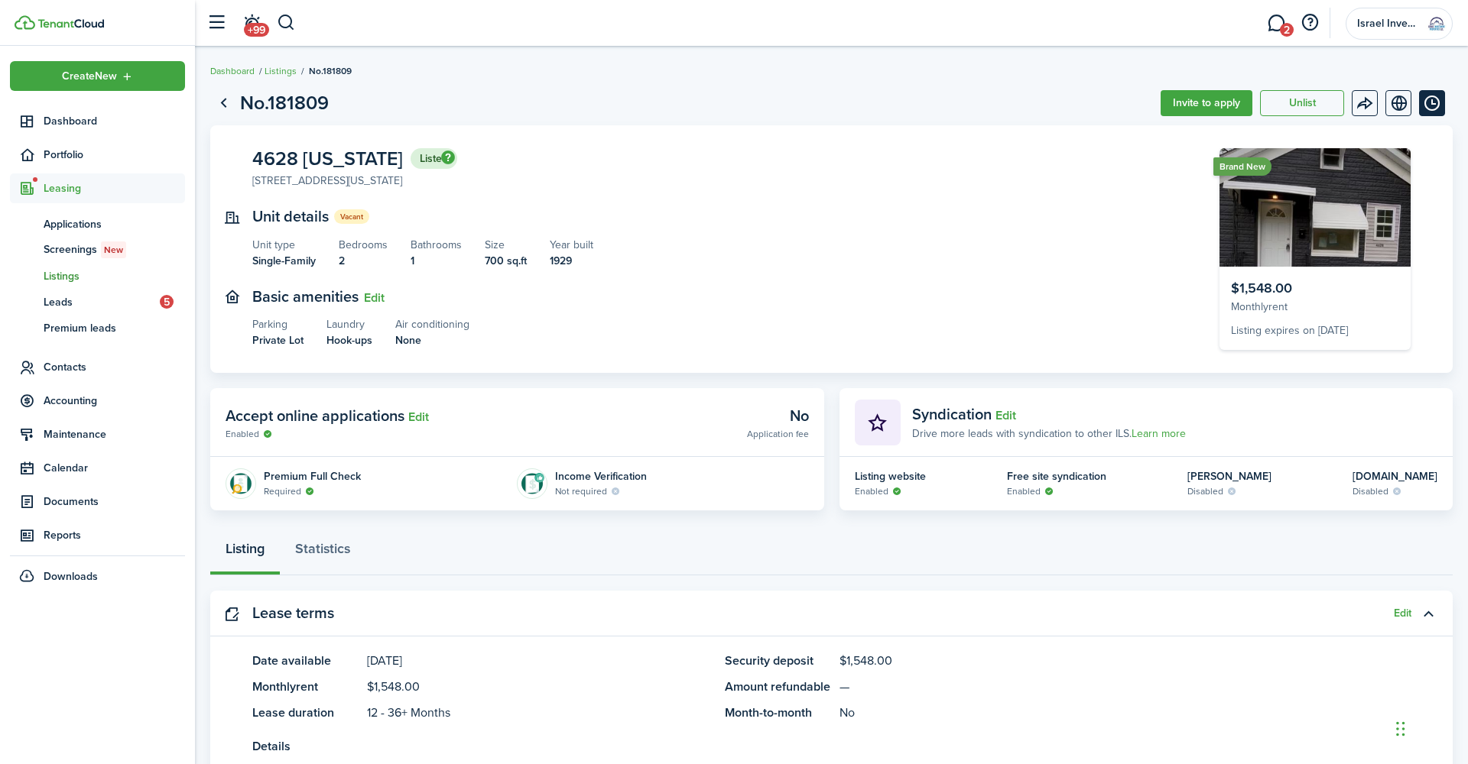
click at [1437, 104] on button "Timeline" at bounding box center [1432, 103] width 26 height 26
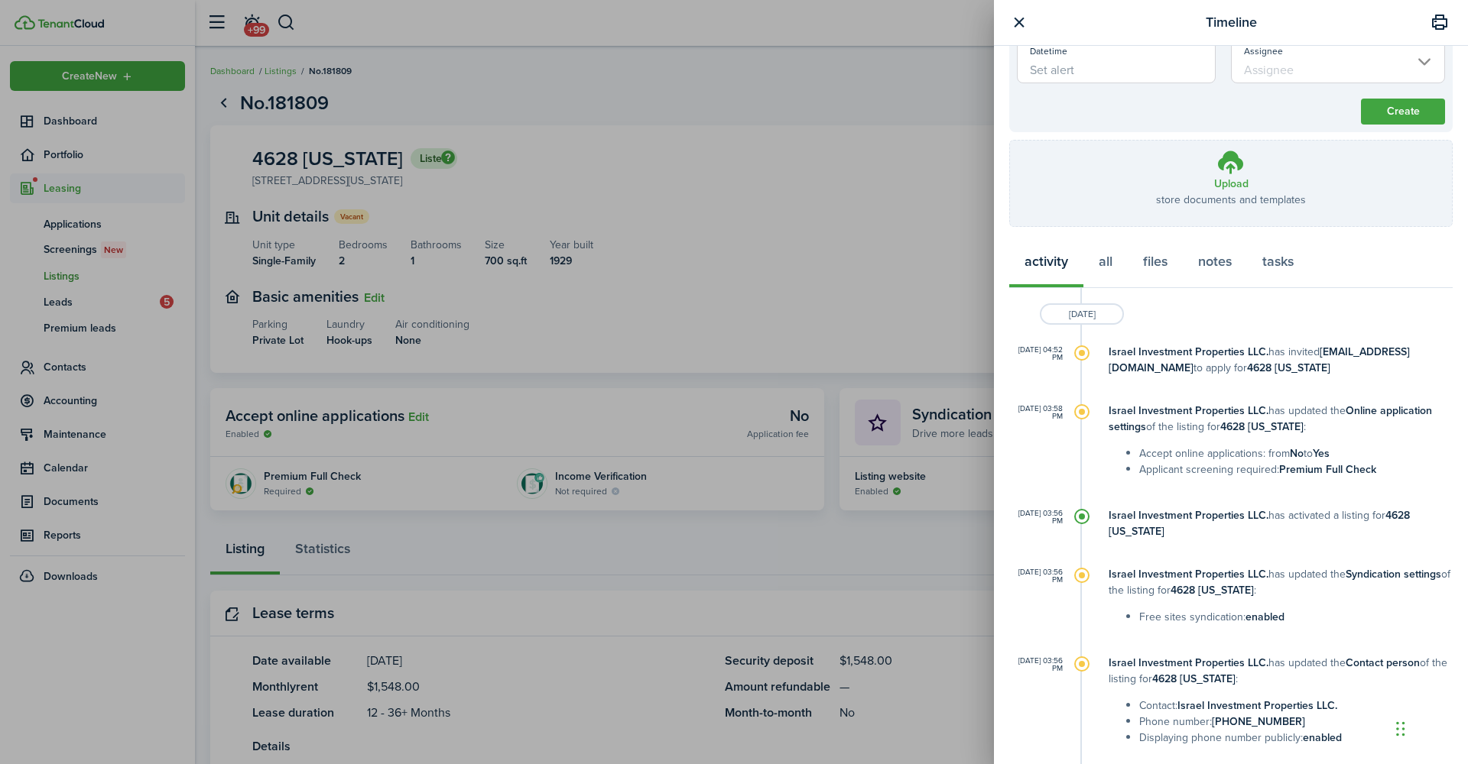
scroll to position [180, 0]
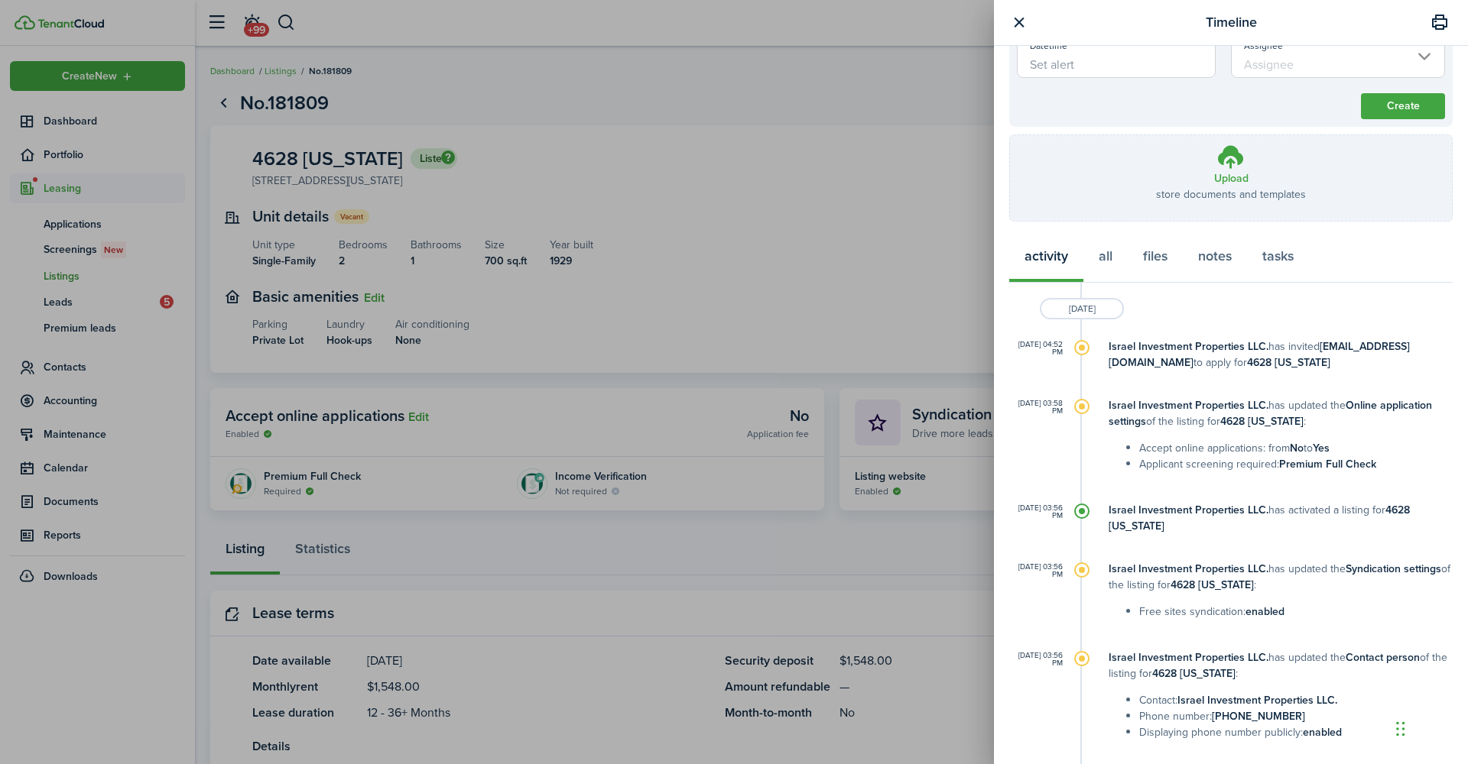
click at [1018, 24] on button "button" at bounding box center [1018, 22] width 19 height 19
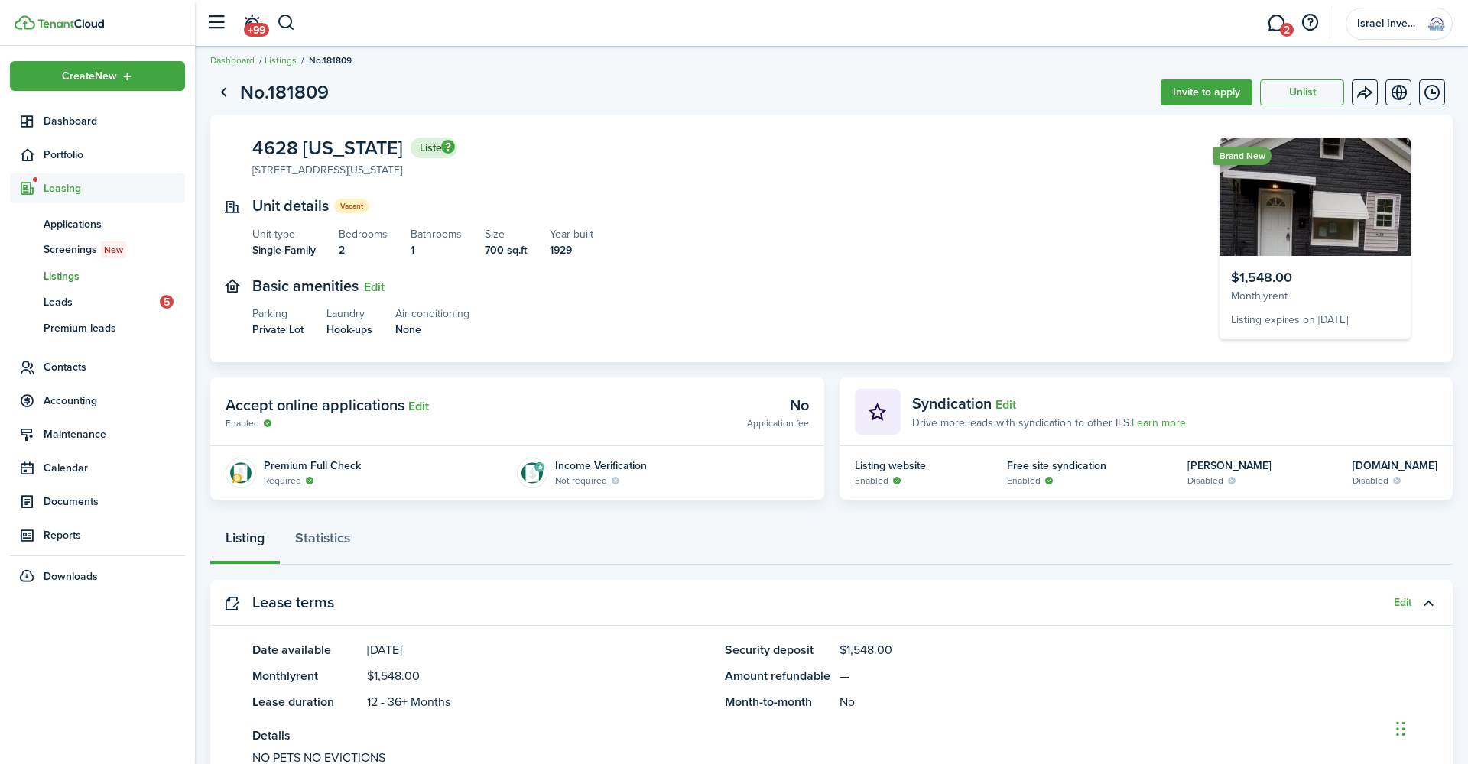
scroll to position [15, 0]
